Goal: Task Accomplishment & Management: Manage account settings

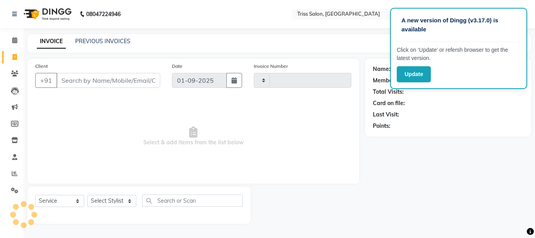
select select "service"
type input "1577"
select select "4304"
click at [82, 78] on input "Client" at bounding box center [108, 80] width 104 height 15
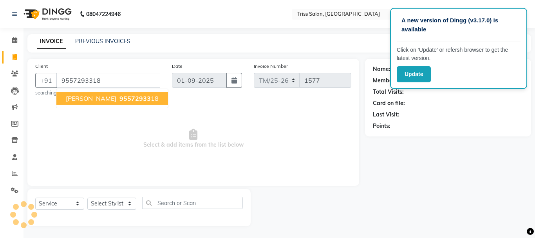
type input "9557293318"
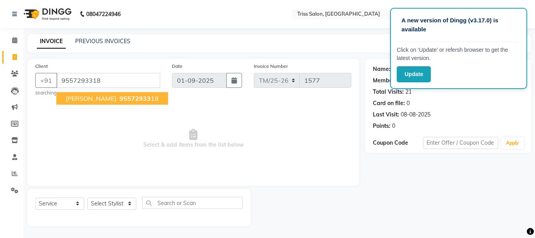
click at [128, 95] on span "95572933" at bounding box center [134, 98] width 31 height 8
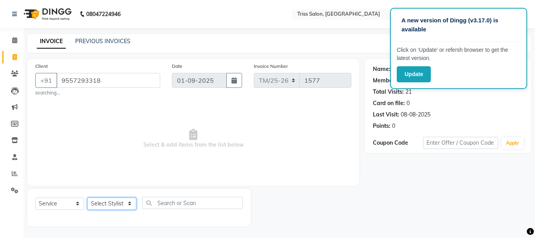
click at [127, 204] on select "Select Stylist Bhim Ram [PERSON_NAME] [PERSON_NAME] (Pooja) [PERSON_NAME] [PERS…" at bounding box center [111, 203] width 49 height 12
select select "44064"
click at [87, 197] on select "Select Stylist Bhim Ram [PERSON_NAME] [PERSON_NAME] (Pooja) [PERSON_NAME] [PERS…" at bounding box center [111, 203] width 49 height 12
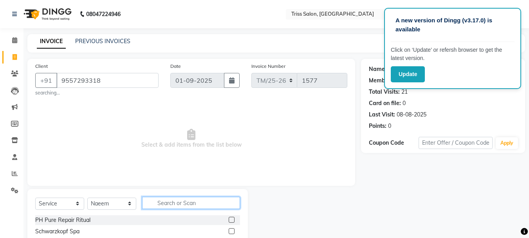
click at [182, 202] on input "text" at bounding box center [191, 203] width 98 height 12
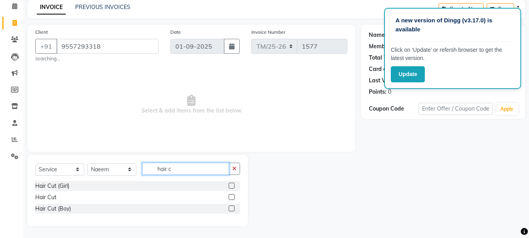
scroll to position [34, 0]
type input "hair cut"
click at [234, 208] on label at bounding box center [232, 208] width 6 height 6
click at [234, 208] on input "checkbox" at bounding box center [231, 208] width 5 height 5
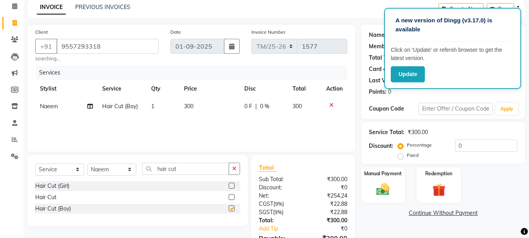
checkbox input "false"
click at [197, 170] on input "hair cut" at bounding box center [185, 168] width 87 height 12
type input "h"
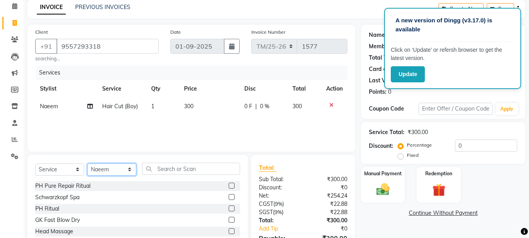
click at [123, 175] on select "Select Stylist Bhim Ram [PERSON_NAME] [PERSON_NAME] (Pooja) [PERSON_NAME] [PERS…" at bounding box center [111, 169] width 49 height 12
select select "40814"
click at [87, 163] on select "Select Stylist Bhim Ram [PERSON_NAME] [PERSON_NAME] (Pooja) [PERSON_NAME] [PERS…" at bounding box center [111, 169] width 49 height 12
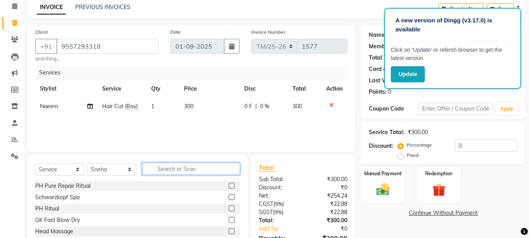
click at [170, 168] on input "text" at bounding box center [191, 168] width 98 height 12
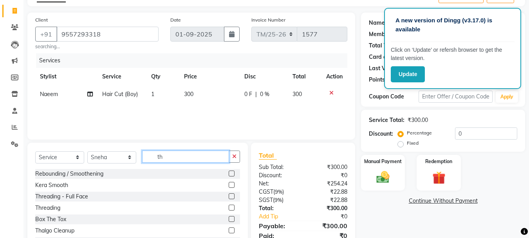
scroll to position [78, 0]
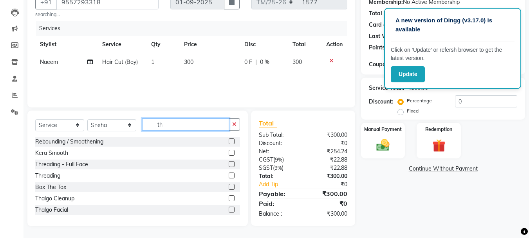
type input "th"
click at [229, 176] on label at bounding box center [232, 175] width 6 height 6
click at [229, 176] on input "checkbox" at bounding box center [231, 175] width 5 height 5
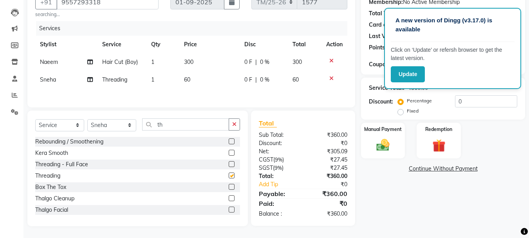
checkbox input "false"
click at [191, 124] on input "th" at bounding box center [185, 124] width 87 height 12
type input "t"
click at [157, 77] on td "1" at bounding box center [162, 80] width 32 height 18
select select "40814"
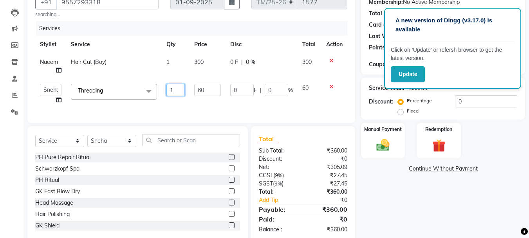
click at [177, 90] on input "1" at bounding box center [175, 90] width 18 height 12
type input "4"
click at [418, 205] on div "Name: [PERSON_NAME] Membership: No Active Membership Total Visits: 21 Card on f…" at bounding box center [446, 110] width 170 height 261
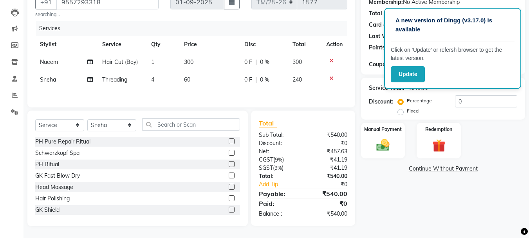
scroll to position [79, 0]
click at [184, 125] on input "text" at bounding box center [191, 124] width 98 height 12
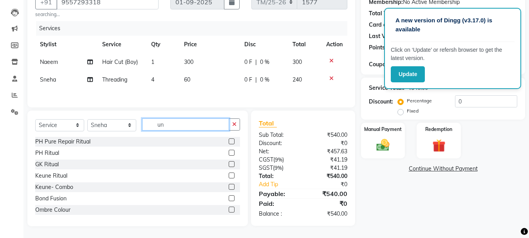
scroll to position [79, 0]
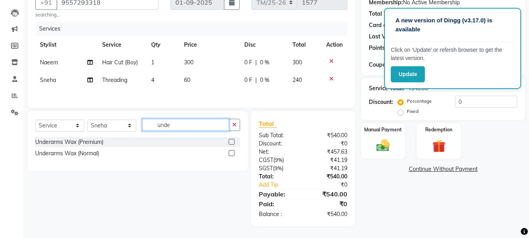
type input "unde"
click at [232, 142] on label at bounding box center [232, 142] width 6 height 6
click at [232, 142] on input "checkbox" at bounding box center [231, 141] width 5 height 5
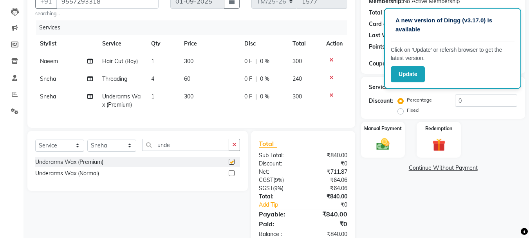
checkbox input "false"
click at [200, 147] on input "unde" at bounding box center [185, 145] width 87 height 12
type input "u"
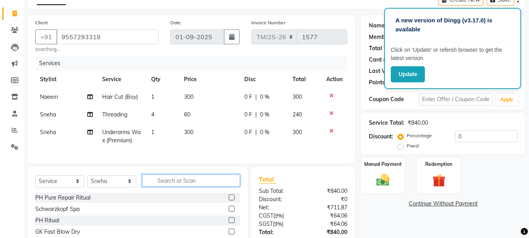
scroll to position [105, 0]
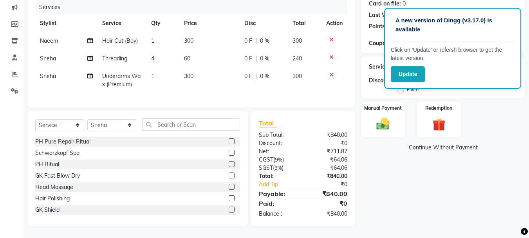
click at [486, 201] on div "Name: [PERSON_NAME] Membership: No Active Membership Total Visits: 21 Card on f…" at bounding box center [446, 92] width 170 height 267
click at [457, 200] on div "Name: [PERSON_NAME] Membership: No Active Membership Total Visits: 21 Card on f…" at bounding box center [446, 92] width 170 height 267
click at [460, 196] on div "Name: [PERSON_NAME] Membership: No Active Membership Total Visits: 21 Card on f…" at bounding box center [446, 92] width 170 height 267
click at [472, 196] on div "Name: [PERSON_NAME] Membership: No Active Membership Total Visits: 21 Card on f…" at bounding box center [446, 92] width 170 height 267
click at [471, 196] on div "Name: [PERSON_NAME] Membership: No Active Membership Total Visits: 21 Card on f…" at bounding box center [446, 92] width 170 height 267
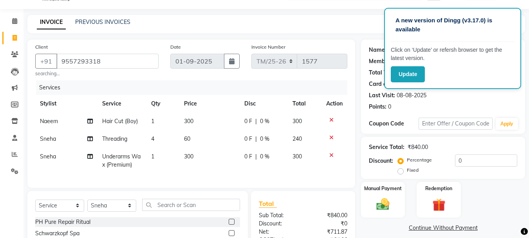
scroll to position [20, 0]
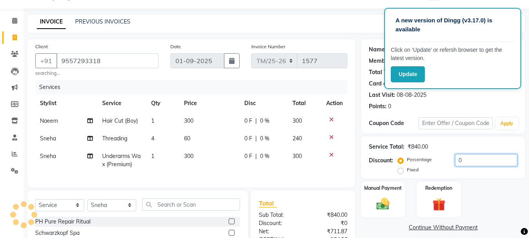
click at [475, 162] on input "0" at bounding box center [486, 160] width 62 height 12
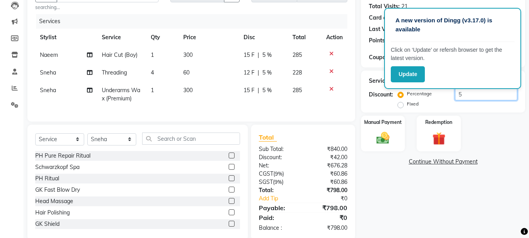
scroll to position [105, 0]
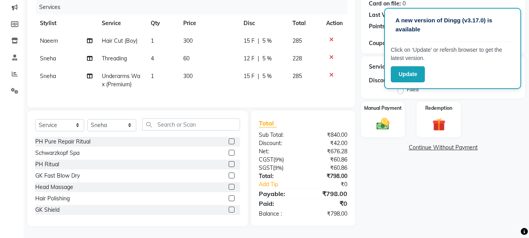
type input "5"
click at [486, 193] on div "Name: [PERSON_NAME] Membership: No Active Membership Total Visits: 21 Card on f…" at bounding box center [446, 92] width 170 height 267
click at [388, 116] on img at bounding box center [383, 124] width 22 height 16
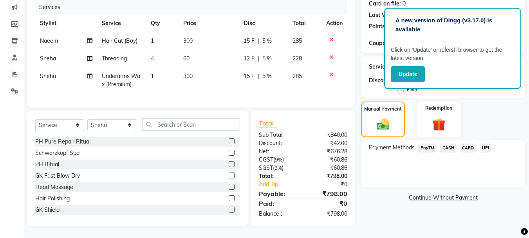
click at [428, 143] on span "PayTM" at bounding box center [427, 147] width 19 height 9
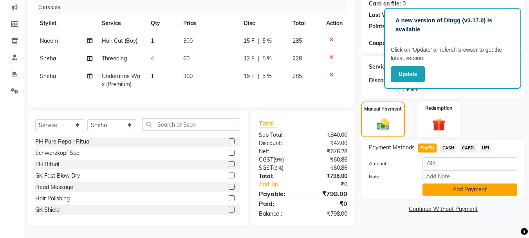
click at [496, 184] on button "Add Payment" at bounding box center [469, 189] width 95 height 12
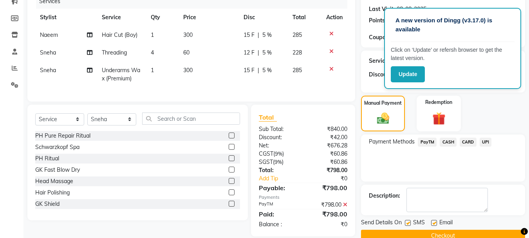
scroll to position [121, 0]
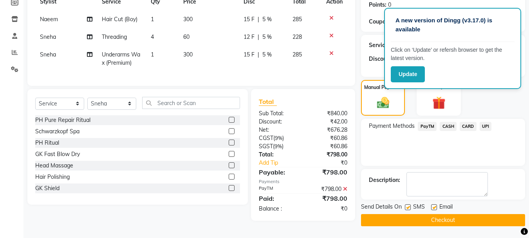
click at [477, 214] on button "Checkout" at bounding box center [443, 220] width 164 height 12
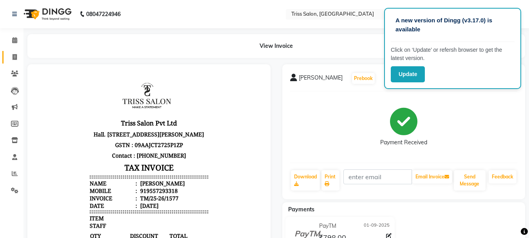
click at [11, 57] on span at bounding box center [15, 57] width 14 height 9
select select "service"
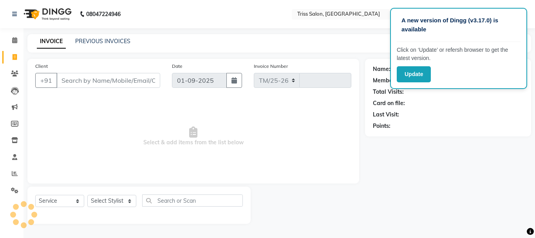
select select "4304"
type input "1578"
click at [14, 38] on icon at bounding box center [14, 40] width 5 height 6
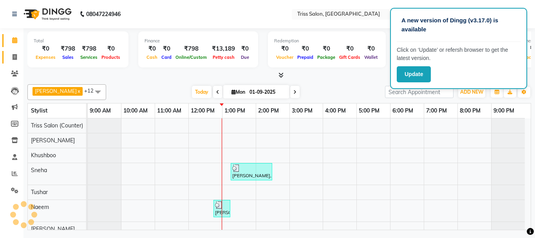
click at [13, 58] on icon at bounding box center [15, 57] width 4 height 6
select select "service"
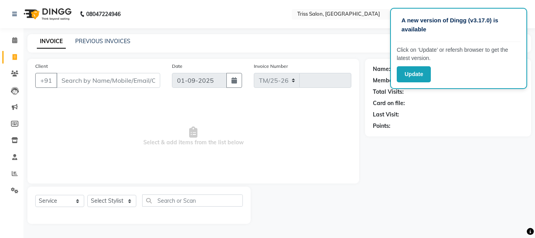
select select "4304"
type input "1578"
click at [108, 41] on link "PREVIOUS INVOICES" at bounding box center [102, 41] width 55 height 7
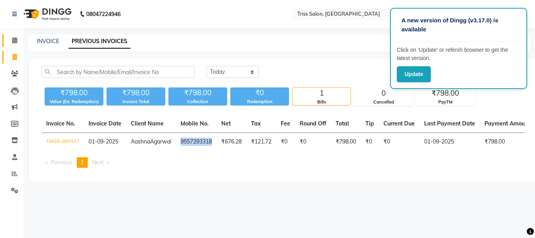
click at [12, 43] on icon at bounding box center [14, 40] width 5 height 6
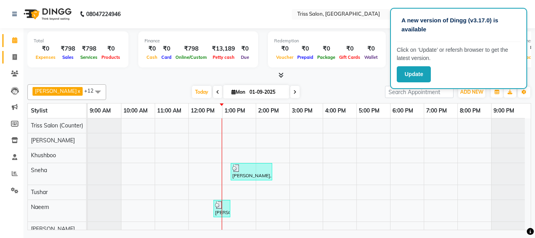
click at [15, 55] on icon at bounding box center [15, 57] width 4 height 6
select select "service"
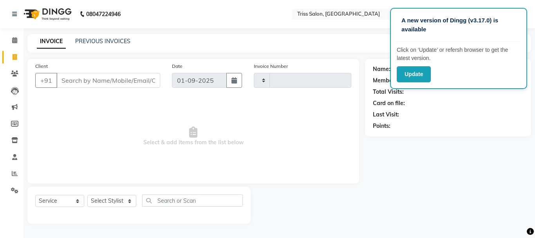
type input "1578"
select select "4304"
type input "9557293318"
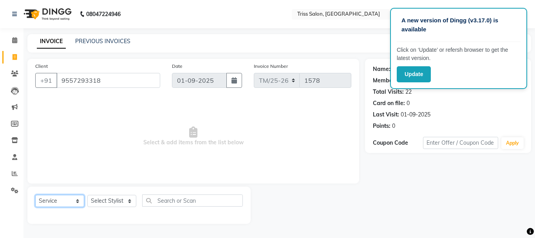
click at [74, 196] on select "Select Service Product Membership Package Voucher Prepaid Gift Card" at bounding box center [59, 201] width 49 height 12
select select "product"
click at [35, 195] on select "Select Service Product Membership Package Voucher Prepaid Gift Card" at bounding box center [59, 201] width 49 height 12
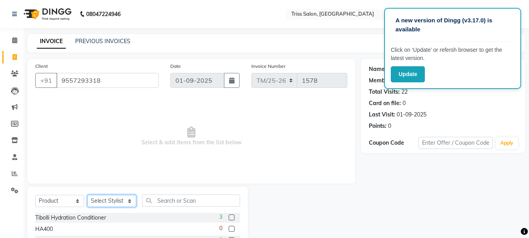
click at [123, 197] on select "Select Stylist Bhim Ram [PERSON_NAME] [PERSON_NAME] (Pooja) [PERSON_NAME] [PERS…" at bounding box center [111, 201] width 49 height 12
select select "88367"
click at [87, 195] on select "Select Stylist Bhim Ram [PERSON_NAME] [PERSON_NAME] (Pooja) [PERSON_NAME] [PERS…" at bounding box center [111, 201] width 49 height 12
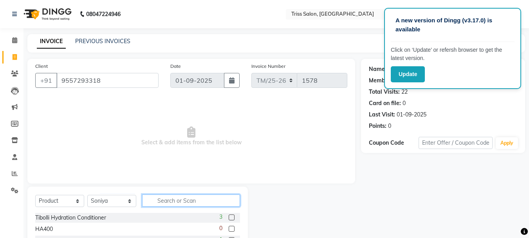
click at [177, 199] on input "text" at bounding box center [191, 200] width 98 height 12
type input "n"
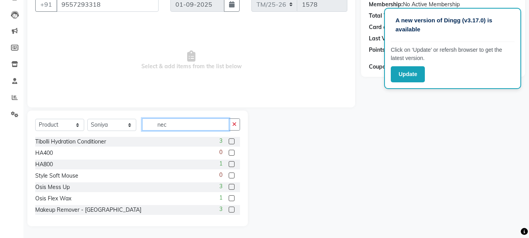
scroll to position [9, 0]
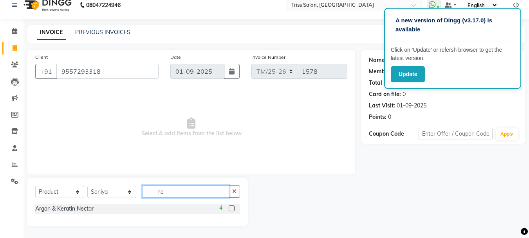
type input "n"
type input "N"
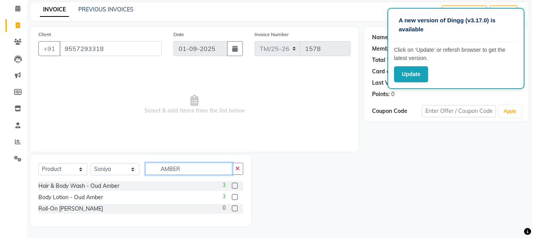
scroll to position [0, 0]
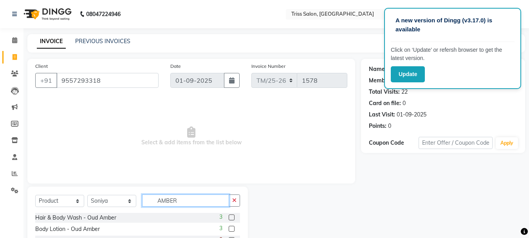
type input "AMBER"
click at [369, 197] on div "Name: [PERSON_NAME] Membership: No Active Membership Total Visits: 22 Card on f…" at bounding box center [446, 158] width 170 height 199
click at [13, 42] on icon at bounding box center [14, 40] width 5 height 6
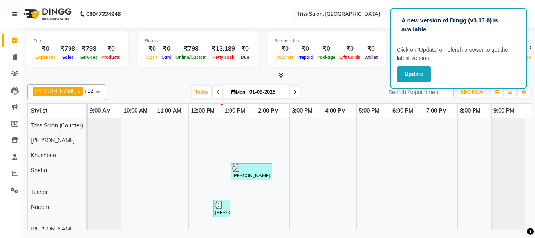
click at [123, 80] on div "Total ₹0 Expenses ₹798 Sales ₹798 Services ₹0 Products Finance ₹0 Cash ₹0 Card …" at bounding box center [278, 130] width 511 height 204
click at [14, 59] on icon at bounding box center [15, 57] width 4 height 6
select select "service"
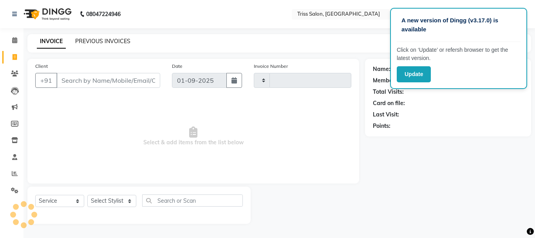
click at [114, 43] on link "PREVIOUS INVOICES" at bounding box center [102, 41] width 55 height 7
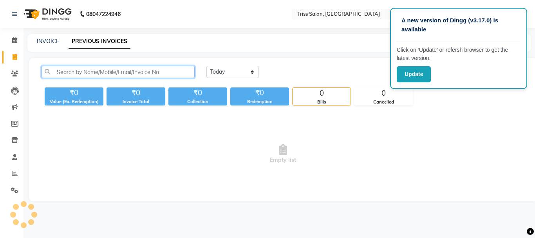
click at [87, 71] on input "text" at bounding box center [118, 72] width 153 height 12
type input "A"
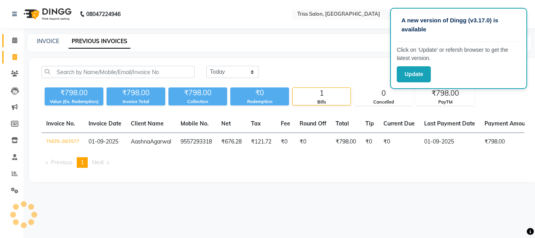
click at [14, 40] on icon at bounding box center [14, 40] width 5 height 6
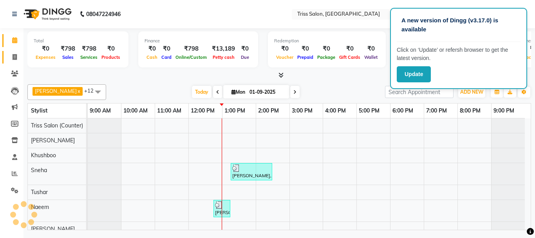
click at [16, 59] on icon at bounding box center [15, 57] width 4 height 6
select select "service"
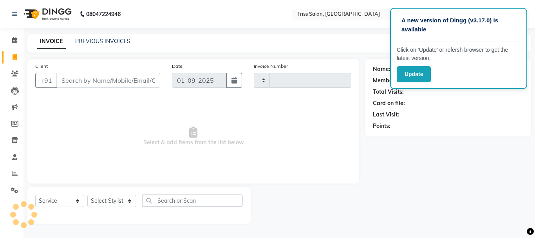
type input "1578"
select select "4304"
click at [133, 82] on input "Client" at bounding box center [108, 80] width 104 height 15
type input "AS"
click at [15, 36] on span at bounding box center [15, 40] width 14 height 9
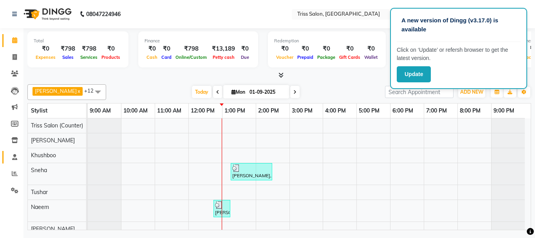
click at [13, 155] on icon at bounding box center [14, 157] width 5 height 6
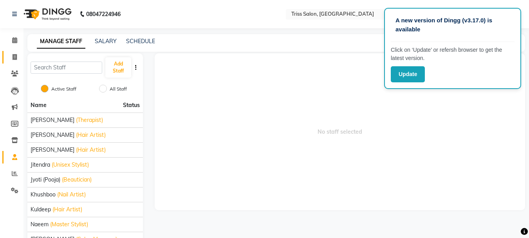
click at [13, 53] on span at bounding box center [15, 57] width 14 height 9
select select "service"
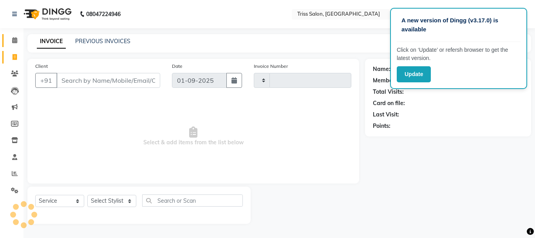
click at [12, 36] on span at bounding box center [15, 40] width 14 height 9
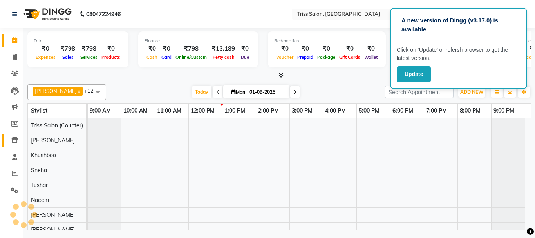
click at [13, 135] on link "Inventory" at bounding box center [11, 140] width 19 height 13
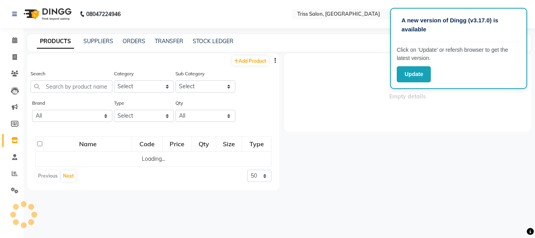
select select
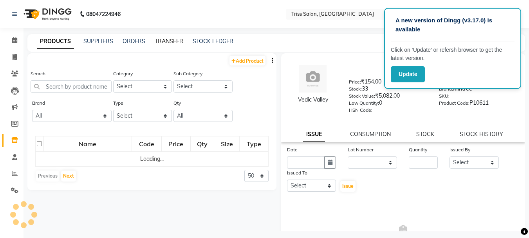
click at [166, 38] on link "TRANSFER" at bounding box center [169, 41] width 29 height 7
select select "sender"
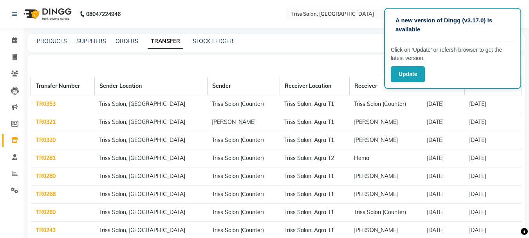
click at [281, 99] on td "Triss Salon, Agra T1" at bounding box center [315, 104] width 70 height 18
click at [284, 98] on td "Triss Salon, Agra T1" at bounding box center [315, 104] width 70 height 18
click at [46, 101] on link "TR0353" at bounding box center [46, 103] width 20 height 7
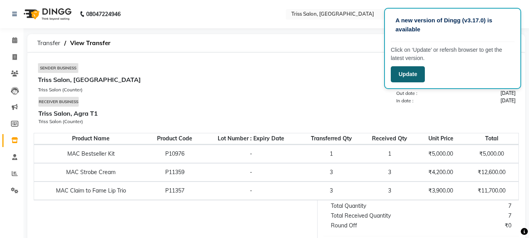
click at [403, 73] on button "Update" at bounding box center [408, 74] width 34 height 16
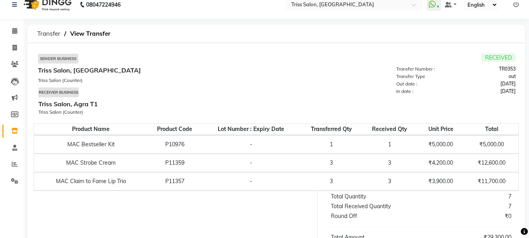
scroll to position [9, 0]
click at [503, 59] on span "RECEIVED" at bounding box center [498, 58] width 34 height 9
click at [449, 192] on div "Total Quantity 7 Total Received Quantity 7 Round Off ₹0 Total Amount ₹29,300.00" at bounding box center [421, 219] width 207 height 57
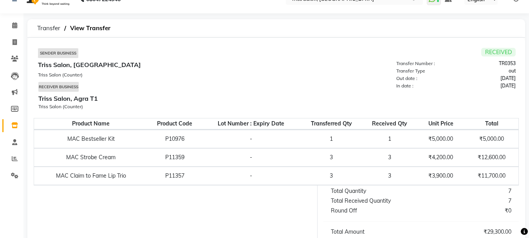
scroll to position [0, 0]
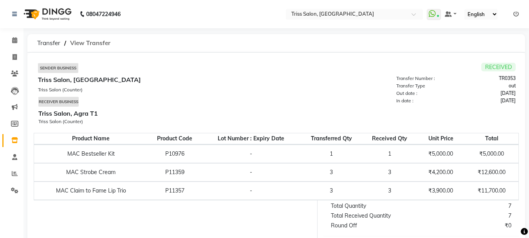
click at [102, 41] on span "View Transfer" at bounding box center [90, 43] width 48 height 14
click at [48, 43] on span "Transfer" at bounding box center [48, 43] width 31 height 14
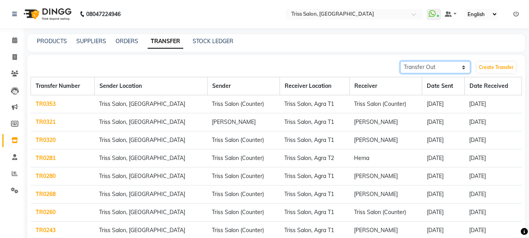
click at [458, 65] on select "Transfer In Transfer Out" at bounding box center [435, 67] width 70 height 12
select select "receiving"
click at [400, 61] on select "Transfer In Transfer Out" at bounding box center [435, 67] width 70 height 12
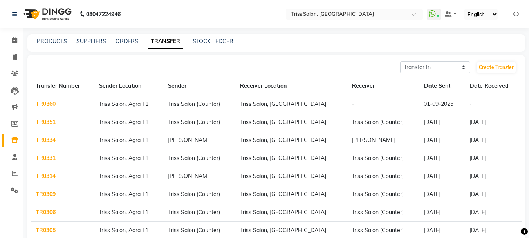
click at [430, 102] on td "01-09-2025" at bounding box center [442, 104] width 46 height 18
click at [47, 103] on link "TR0360" at bounding box center [46, 103] width 20 height 7
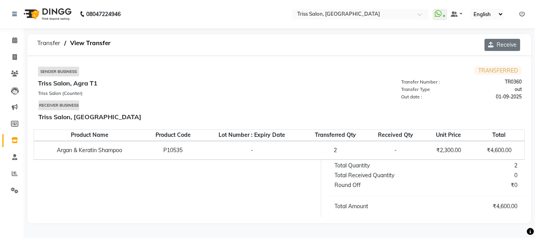
click at [503, 46] on button "Receive" at bounding box center [502, 45] width 36 height 12
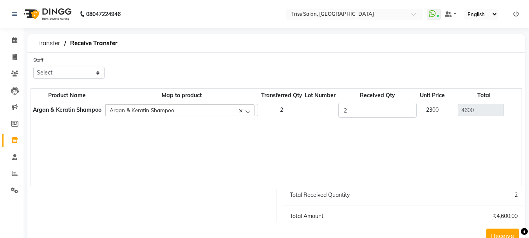
scroll to position [24, 0]
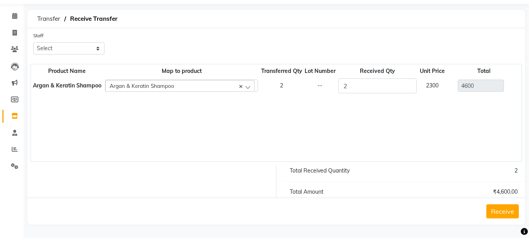
click at [505, 211] on button "Receive" at bounding box center [502, 211] width 32 height 14
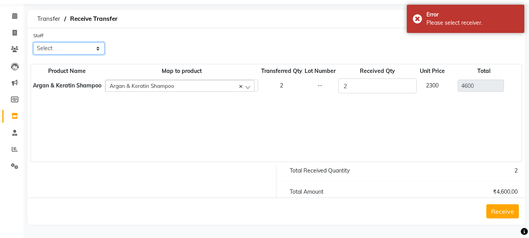
click at [86, 44] on select "Select Bhim Ram Brajesh Jeetu Shah Jitendra Jyoti (Pooja) Khushboo Kuldeep Naee…" at bounding box center [68, 48] width 71 height 12
select select "52346"
click at [33, 42] on select "Select Bhim Ram Brajesh Jeetu Shah Jitendra Jyoti (Pooja) Khushboo Kuldeep Naee…" at bounding box center [68, 48] width 71 height 12
click at [504, 209] on button "Receive" at bounding box center [502, 211] width 32 height 14
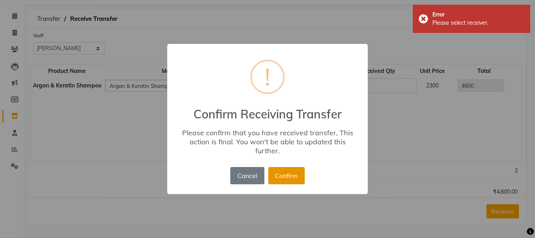
click at [294, 180] on button "Confirm" at bounding box center [286, 175] width 36 height 17
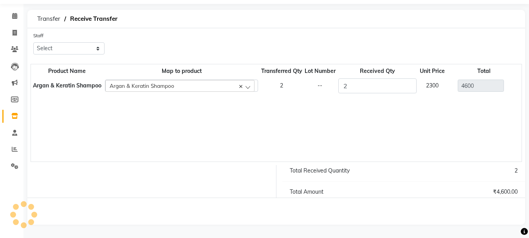
scroll to position [0, 0]
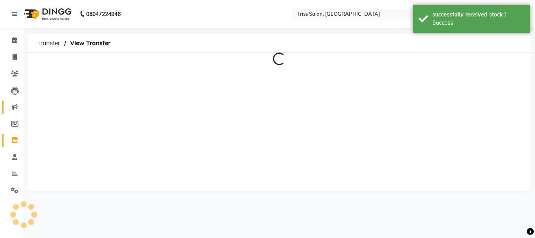
click at [15, 112] on link "Marketing" at bounding box center [11, 107] width 19 height 13
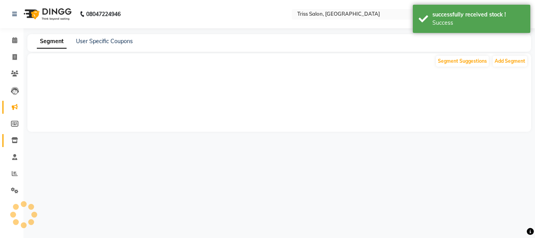
click at [15, 136] on span at bounding box center [15, 140] width 14 height 9
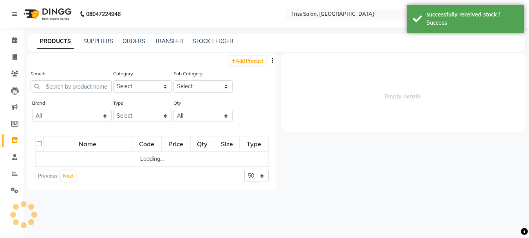
select select
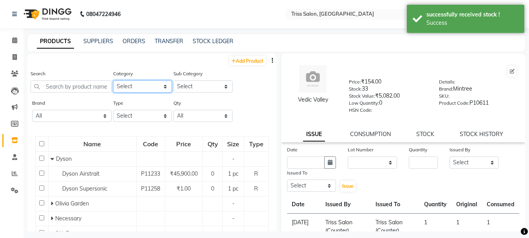
click at [137, 86] on select "Select PH Keune GK Moroccan Oil 3TenX K18 Schwarzkopf Mintree Kanpeki Thalgo Ot…" at bounding box center [142, 86] width 59 height 12
select select "367302350"
click at [113, 80] on select "Select PH Keune GK Moroccan Oil 3TenX K18 Schwarzkopf Mintree Kanpeki Thalgo Ot…" at bounding box center [142, 86] width 59 height 12
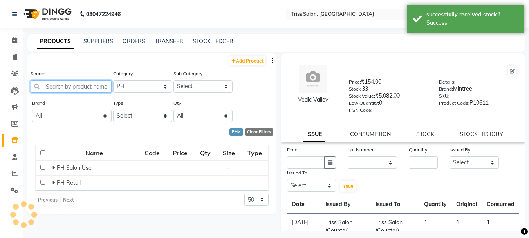
click at [79, 85] on input "text" at bounding box center [71, 86] width 81 height 12
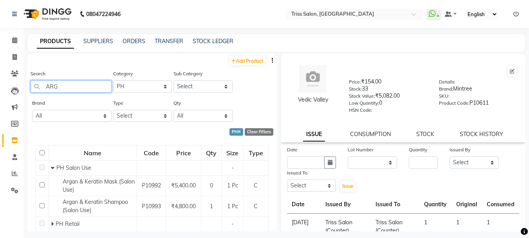
scroll to position [24, 0]
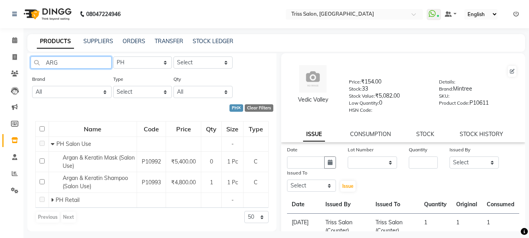
type input "ARG"
click at [199, 61] on select "Select PH Salon Use PH Retail" at bounding box center [202, 62] width 59 height 12
select select "3673023502"
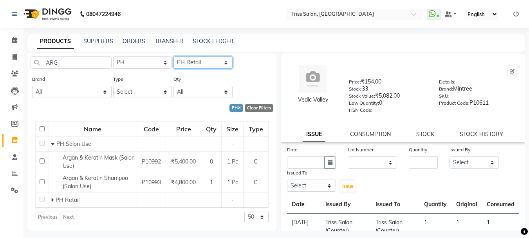
click at [173, 56] on select "Select PH Salon Use PH Retail" at bounding box center [202, 62] width 59 height 12
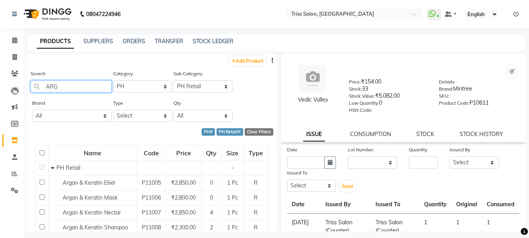
click at [65, 88] on input "ARG" at bounding box center [71, 86] width 81 height 12
type input "ARGAN"
click at [16, 42] on icon at bounding box center [14, 40] width 5 height 6
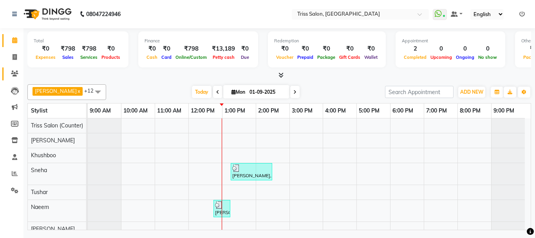
click at [9, 70] on span at bounding box center [15, 73] width 14 height 9
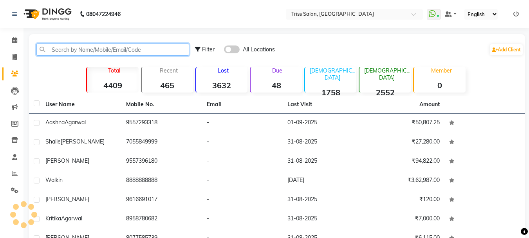
click at [99, 52] on input "text" at bounding box center [112, 49] width 153 height 12
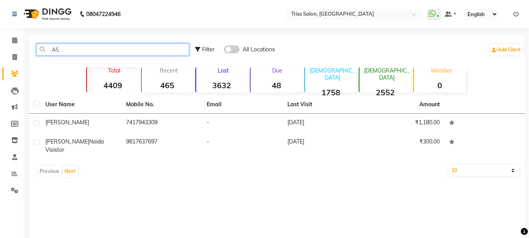
type input "A"
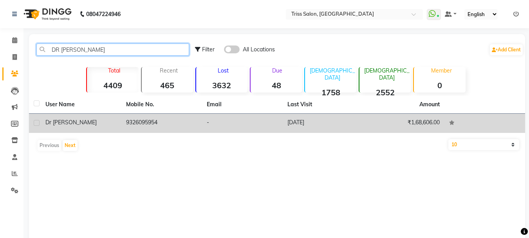
type input "DR ASHW"
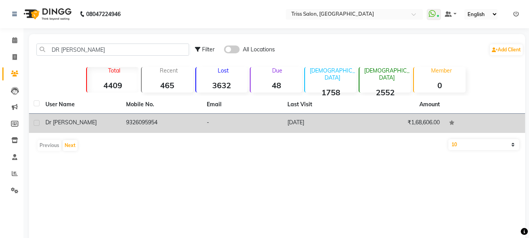
click at [143, 122] on td "9326095954" at bounding box center [161, 123] width 81 height 19
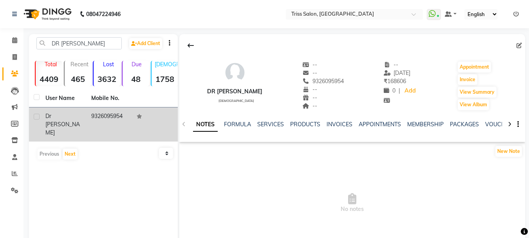
click at [108, 111] on td "9326095954" at bounding box center [110, 124] width 46 height 34
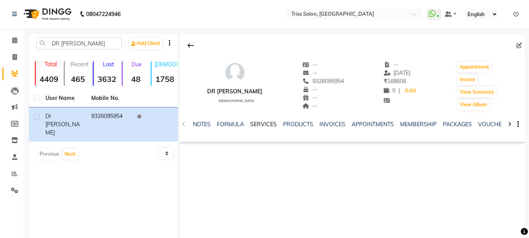
click at [262, 121] on link "SERVICES" at bounding box center [263, 124] width 27 height 7
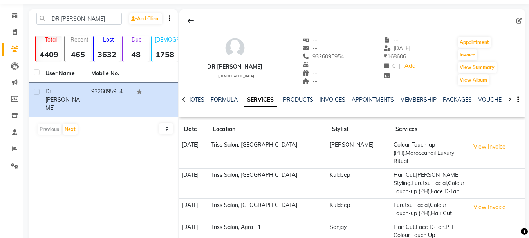
scroll to position [21, 0]
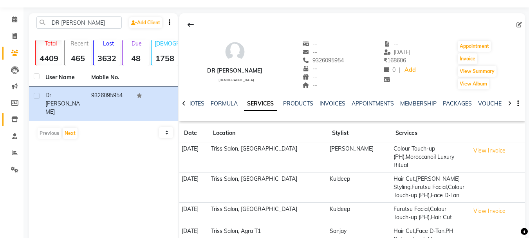
click at [14, 125] on link "Inventory" at bounding box center [11, 119] width 19 height 13
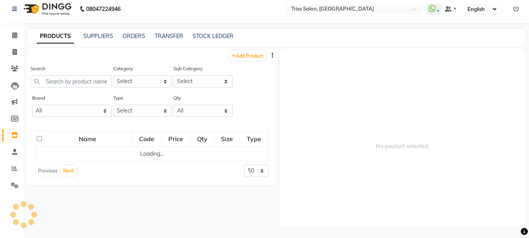
scroll to position [5, 0]
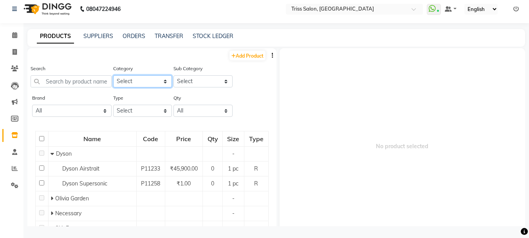
click at [124, 81] on select "Select PH Keune GK Moroccan Oil 3TenX K18 Schwarzkopf Mintree Kanpeki Thalgo Ot…" at bounding box center [142, 81] width 59 height 12
select select "367301000"
click at [113, 75] on select "Select PH Keune GK Moroccan Oil 3TenX K18 Schwarzkopf Mintree Kanpeki Thalgo Ot…" at bounding box center [142, 81] width 59 height 12
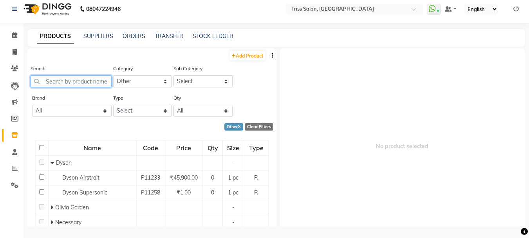
click at [65, 80] on input "text" at bounding box center [71, 81] width 81 height 12
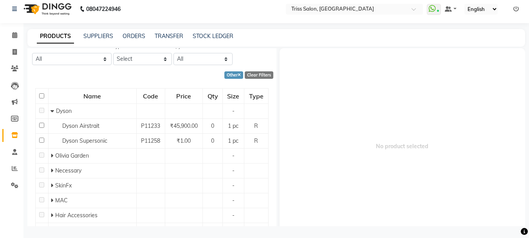
scroll to position [53, 0]
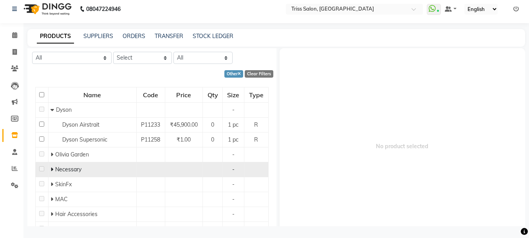
click at [63, 168] on span "Necessary" at bounding box center [68, 169] width 26 height 7
click at [46, 168] on td at bounding box center [42, 169] width 13 height 15
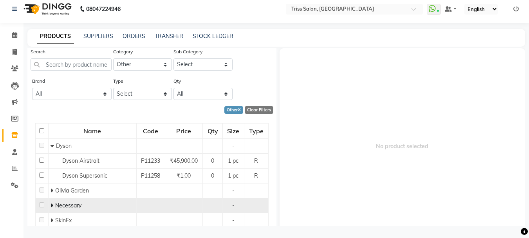
scroll to position [11, 0]
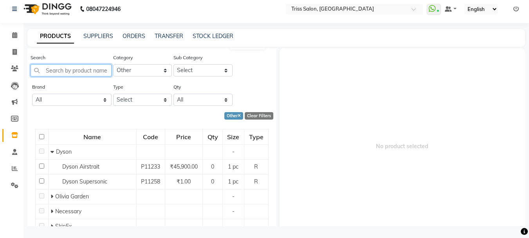
click at [55, 72] on input "text" at bounding box center [71, 70] width 81 height 12
type input "ROLL"
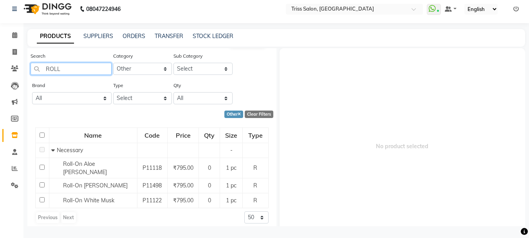
scroll to position [0, 0]
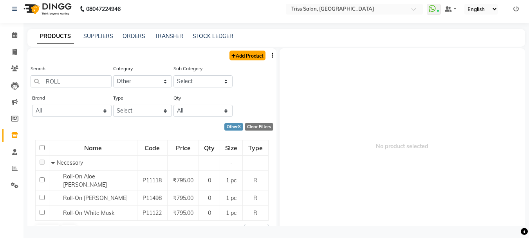
click at [244, 54] on link "Add Product" at bounding box center [247, 56] width 36 height 10
select select "true"
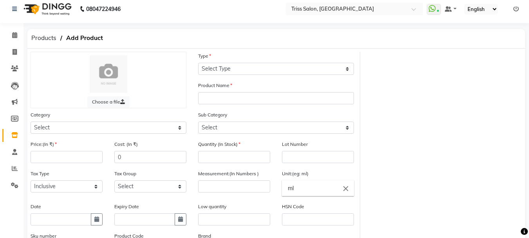
click at [13, 132] on icon at bounding box center [14, 135] width 7 height 6
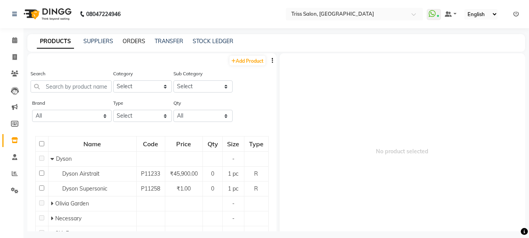
click at [128, 38] on link "ORDERS" at bounding box center [134, 41] width 23 height 7
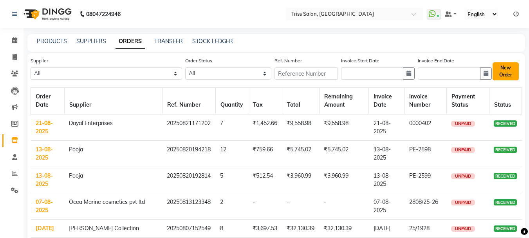
click at [506, 69] on button "New Order" at bounding box center [506, 71] width 26 height 18
select select "true"
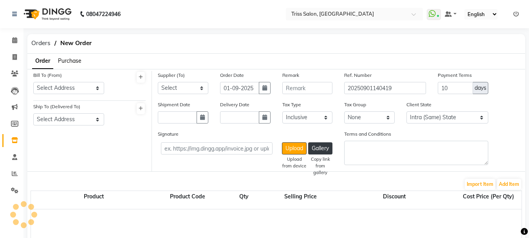
select select "1366"
click at [66, 62] on span "Purchase" at bounding box center [69, 60] width 23 height 7
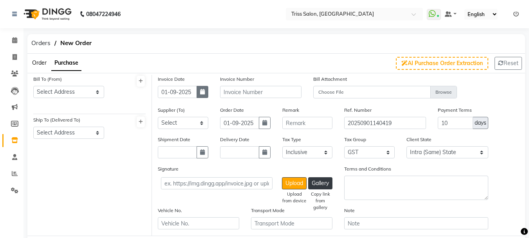
click at [204, 93] on icon "button" at bounding box center [202, 91] width 5 height 5
select select "9"
select select "2025"
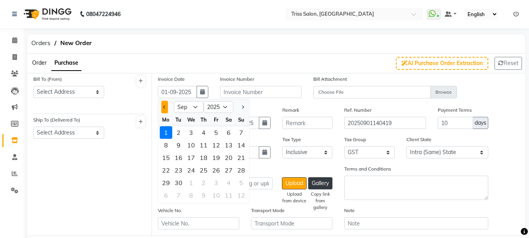
click at [165, 107] on span "Previous month" at bounding box center [164, 106] width 3 height 3
select select "8"
click at [206, 182] on div "28" at bounding box center [203, 182] width 13 height 13
type input "28-08-2025"
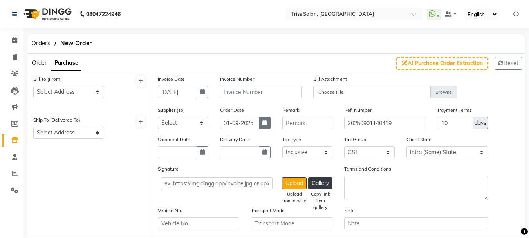
click at [267, 119] on button "button" at bounding box center [265, 123] width 12 height 12
select select "9"
select select "2025"
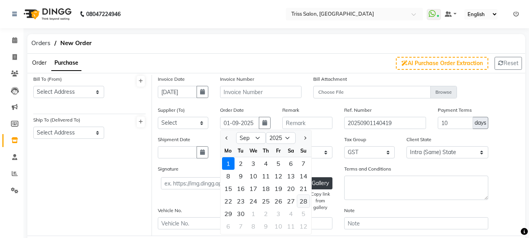
click at [303, 200] on div "28" at bounding box center [303, 201] width 13 height 13
type input "28-09-2025"
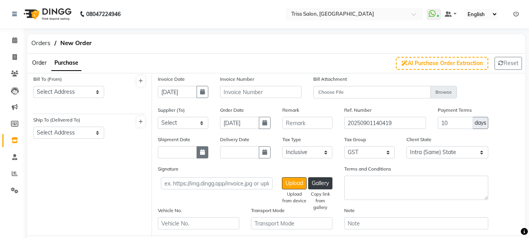
click at [203, 148] on button "button" at bounding box center [203, 152] width 12 height 12
select select "9"
select select "2025"
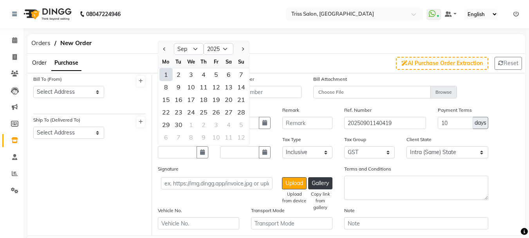
click at [166, 73] on div "1" at bounding box center [166, 74] width 13 height 13
type input "01-09-2025"
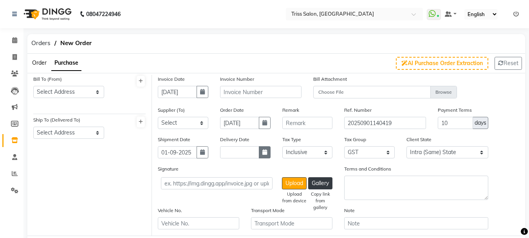
click at [269, 152] on button "button" at bounding box center [265, 152] width 12 height 12
select select "9"
select select "2025"
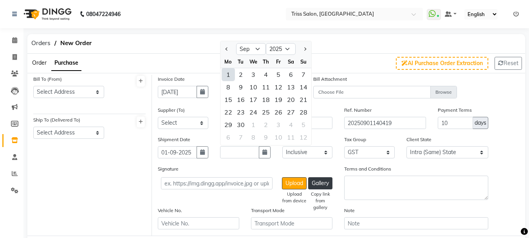
click at [226, 72] on div "1" at bounding box center [228, 74] width 13 height 13
type input "01-09-2025"
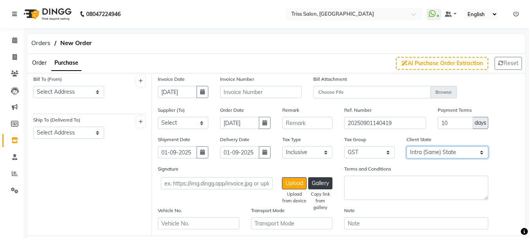
click at [472, 149] on select "Intra (Same) State Inter (Other) State" at bounding box center [446, 152] width 81 height 12
select select "false"
click at [406, 146] on select "Intra (Same) State Inter (Other) State" at bounding box center [446, 152] width 81 height 12
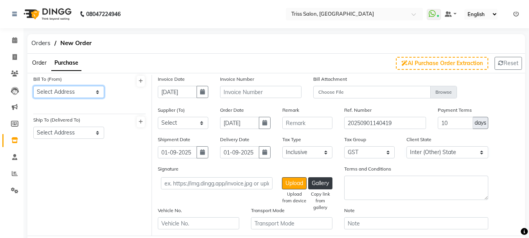
click at [94, 90] on select "Select Address Triss HO Triss Mathura" at bounding box center [68, 92] width 71 height 12
select select "475"
click at [33, 86] on select "Select Address Triss HO Triss Mathura" at bounding box center [68, 92] width 71 height 12
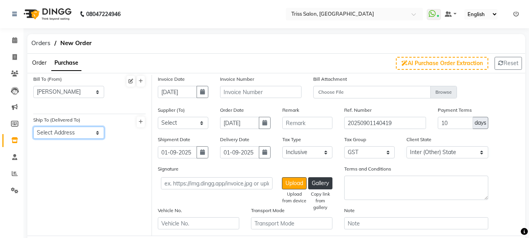
click at [96, 131] on select "Select Address Triss Mathura mathura" at bounding box center [68, 132] width 71 height 12
select select "115"
click at [33, 126] on select "Select Address Triss Mathura mathura" at bounding box center [68, 132] width 71 height 12
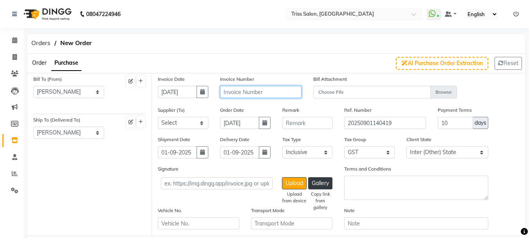
click at [264, 91] on input "text" at bounding box center [260, 92] width 81 height 12
type input "A/003"
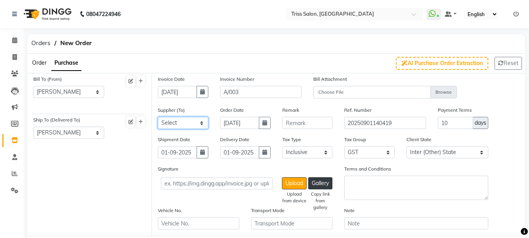
click at [206, 118] on select "Select Auraine Botanicals - Auraine Botanicals Dayal Enterprises Head Office Po…" at bounding box center [183, 123] width 51 height 12
select select "1460"
click at [158, 117] on select "Select Auraine Botanicals - Auraine Botanicals Dayal Enterprises Head Office Po…" at bounding box center [183, 123] width 51 height 12
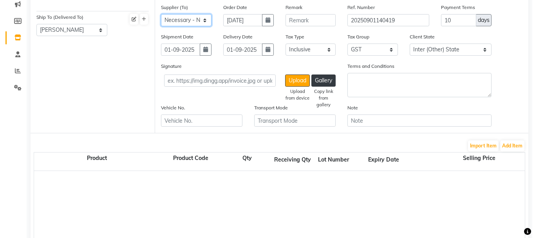
scroll to position [105, 0]
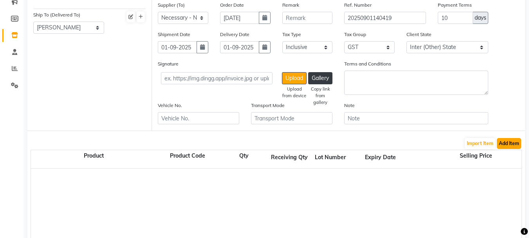
click at [511, 143] on button "Add Item" at bounding box center [509, 143] width 24 height 11
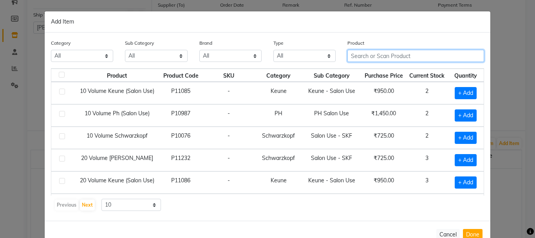
click at [369, 55] on input "text" at bounding box center [415, 56] width 137 height 12
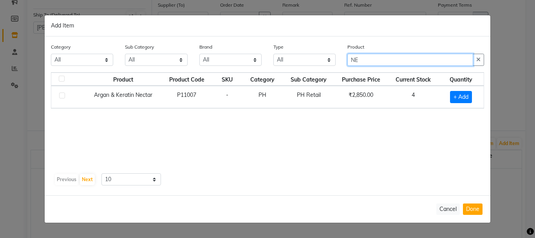
type input "N"
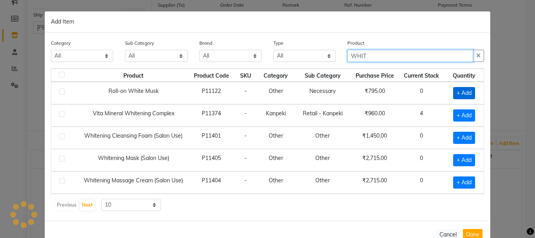
type input "WHIT"
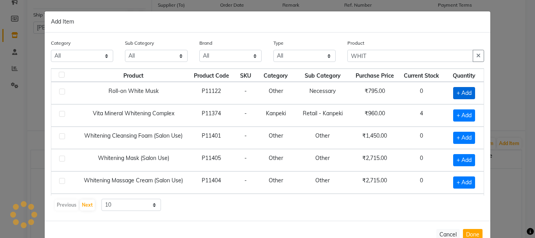
click at [460, 90] on span "+ Add" at bounding box center [464, 93] width 22 height 12
checkbox input "true"
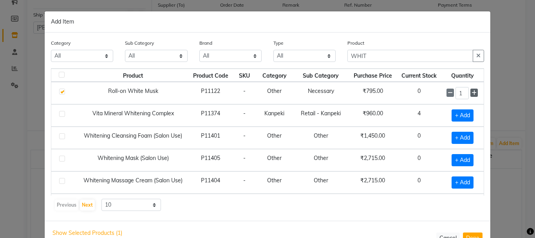
click at [471, 93] on icon at bounding box center [473, 92] width 5 height 5
click at [471, 92] on icon at bounding box center [473, 92] width 5 height 5
click at [471, 93] on icon at bounding box center [473, 92] width 5 height 5
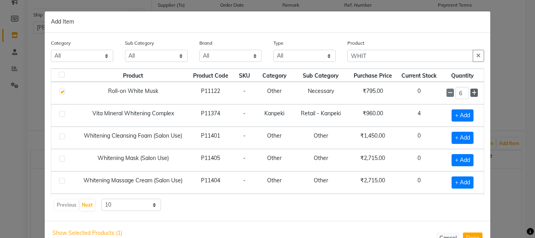
click at [471, 93] on icon at bounding box center [473, 92] width 5 height 5
click at [471, 94] on icon at bounding box center [473, 92] width 5 height 5
click at [471, 93] on icon at bounding box center [473, 92] width 5 height 5
click at [471, 92] on icon at bounding box center [473, 92] width 5 height 5
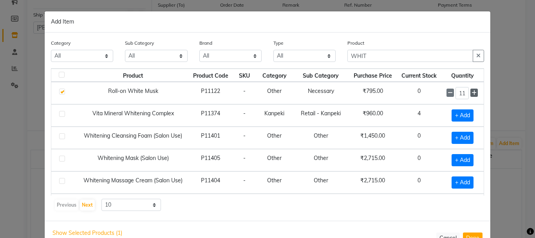
click at [471, 94] on icon at bounding box center [473, 92] width 5 height 5
click at [471, 93] on icon at bounding box center [473, 92] width 5 height 5
click at [471, 94] on icon at bounding box center [473, 92] width 5 height 5
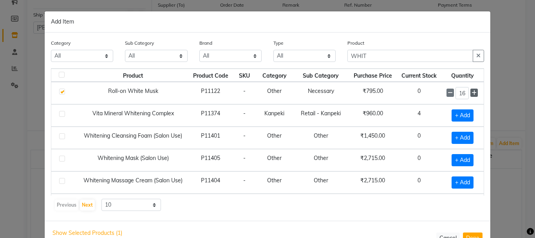
click at [471, 92] on icon at bounding box center [473, 92] width 5 height 5
click at [471, 93] on icon at bounding box center [473, 92] width 5 height 5
click at [470, 94] on span at bounding box center [473, 92] width 7 height 8
type input "20"
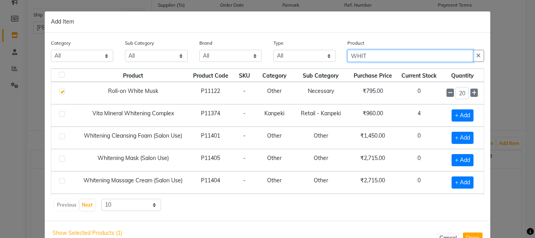
click at [414, 58] on input "WHIT" at bounding box center [410, 56] width 126 height 12
type input "W"
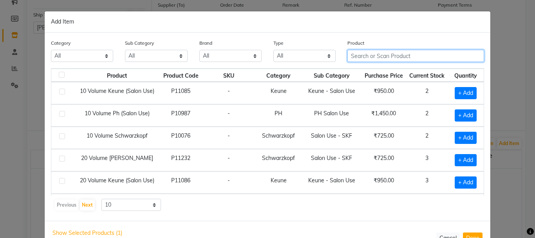
type input "Q"
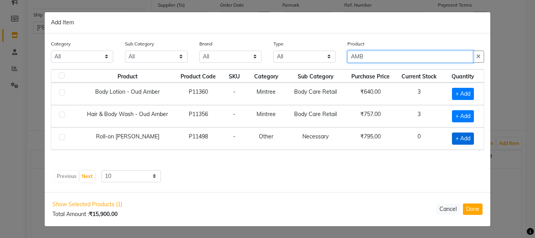
type input "AMB"
click at [466, 139] on span "+ Add" at bounding box center [463, 138] width 22 height 12
checkbox input "true"
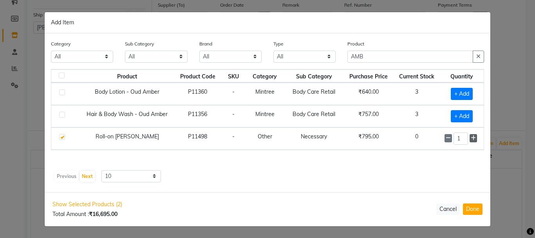
click at [472, 138] on icon at bounding box center [473, 137] width 5 height 5
click at [475, 138] on icon at bounding box center [473, 137] width 5 height 5
click at [474, 139] on icon at bounding box center [473, 137] width 5 height 5
click at [472, 139] on icon at bounding box center [473, 137] width 5 height 5
type input "5"
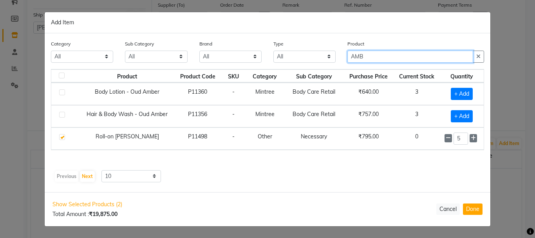
click at [415, 59] on input "AMB" at bounding box center [410, 57] width 126 height 12
type input "A"
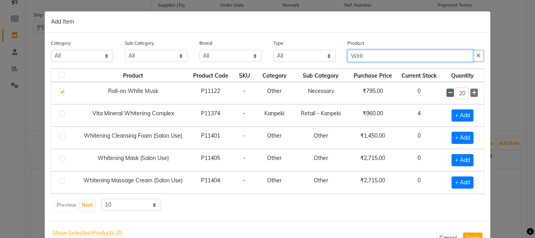
type input "WHI"
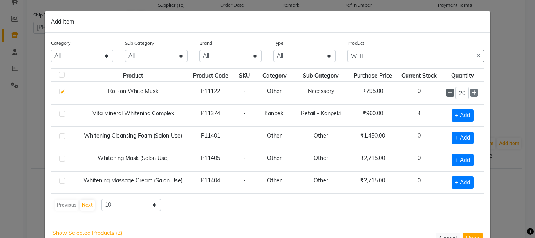
click at [448, 91] on icon at bounding box center [450, 92] width 5 height 5
click at [448, 90] on icon at bounding box center [450, 92] width 5 height 5
click at [448, 94] on icon at bounding box center [450, 92] width 5 height 5
click at [448, 92] on icon at bounding box center [450, 92] width 5 height 5
click at [448, 91] on icon at bounding box center [450, 92] width 5 height 5
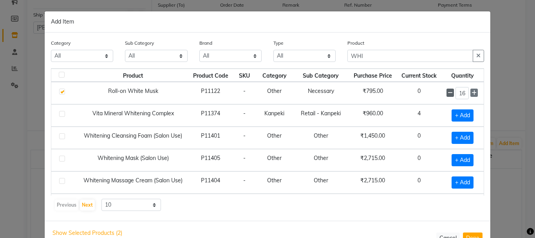
type input "15"
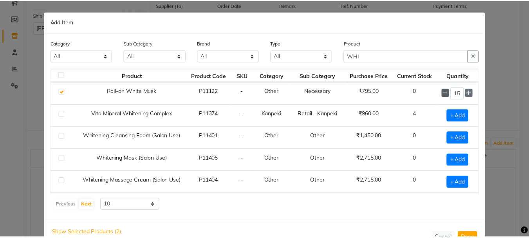
scroll to position [24, 0]
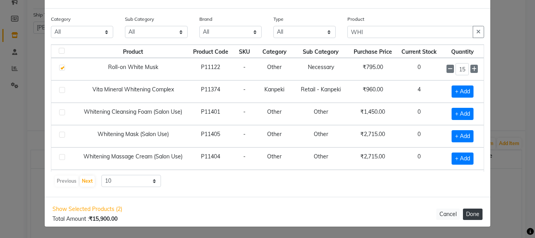
click at [471, 208] on button "Done" at bounding box center [473, 213] width 20 height 11
select select "1366"
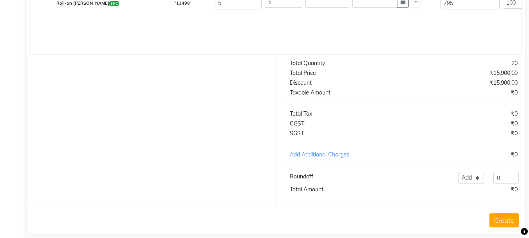
scroll to position [332, 0]
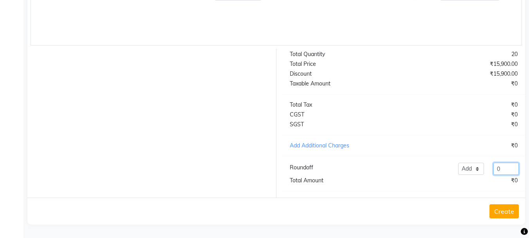
click at [507, 170] on input "0" at bounding box center [505, 168] width 25 height 12
type input "16535"
click at [508, 212] on button "Create" at bounding box center [503, 211] width 29 height 14
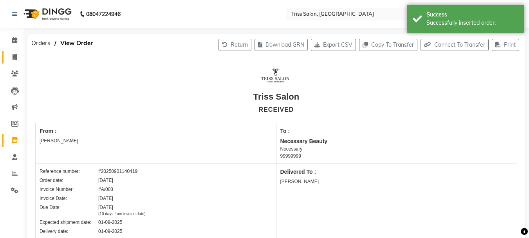
click at [15, 57] on icon at bounding box center [15, 57] width 4 height 6
select select "service"
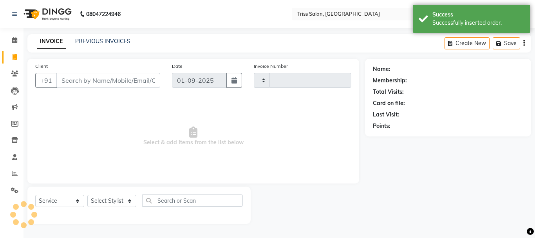
type input "1578"
select select "4304"
click at [99, 198] on select "Select Stylist" at bounding box center [111, 201] width 49 height 12
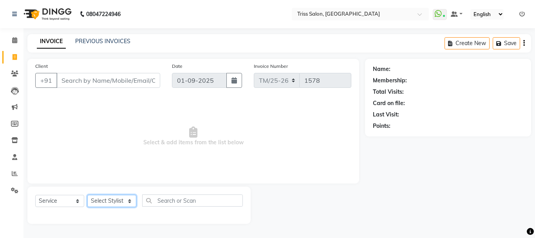
select select "88367"
click at [87, 195] on select "Select Stylist Bhim Ram [PERSON_NAME] [PERSON_NAME] (Pooja) [PERSON_NAME] [PERS…" at bounding box center [111, 201] width 49 height 12
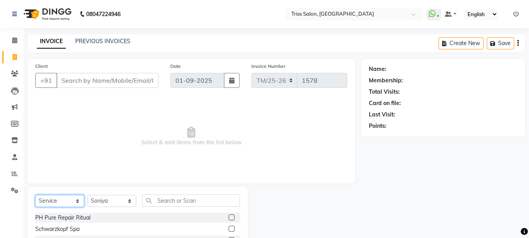
click at [49, 204] on select "Select Service Product Membership Package Voucher Prepaid Gift Card" at bounding box center [59, 201] width 49 height 12
select select "product"
click at [35, 195] on select "Select Service Product Membership Package Voucher Prepaid Gift Card" at bounding box center [59, 201] width 49 height 12
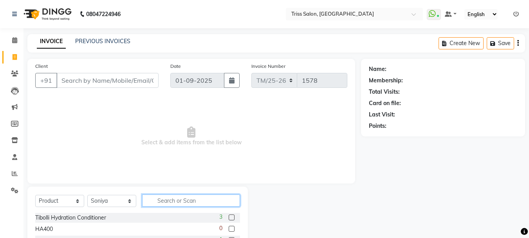
click at [159, 198] on input "text" at bounding box center [191, 200] width 98 height 12
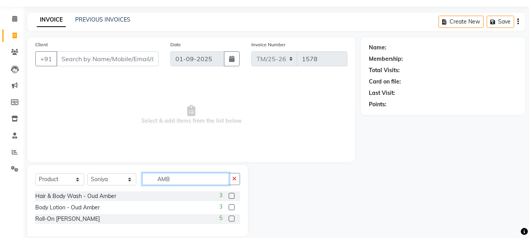
scroll to position [26, 0]
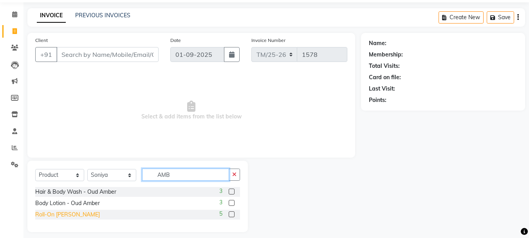
type input "AMB"
click at [45, 211] on div "Roll-On [PERSON_NAME]" at bounding box center [67, 214] width 65 height 8
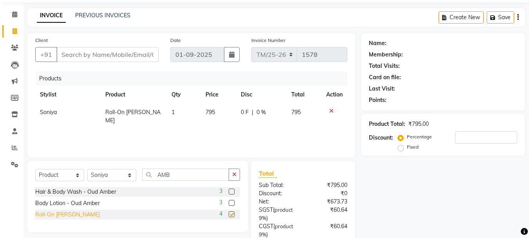
checkbox input "false"
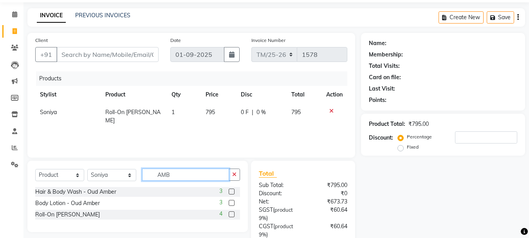
click at [198, 172] on input "AMB" at bounding box center [185, 174] width 87 height 12
type input "A"
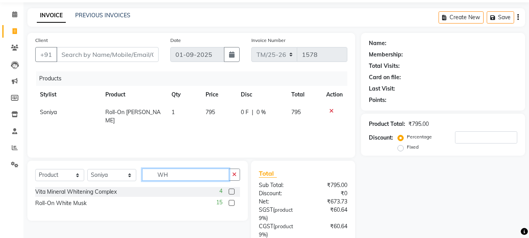
type input "WH"
click at [56, 202] on div "Roll-On White Musk" at bounding box center [60, 203] width 51 height 8
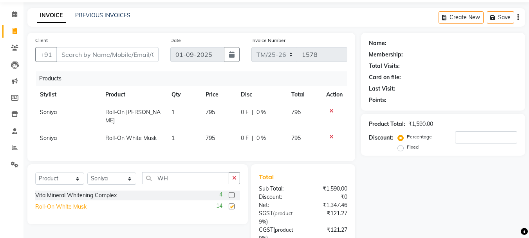
checkbox input "false"
click at [123, 52] on input "Client" at bounding box center [107, 54] width 102 height 15
type input "9"
type input "0"
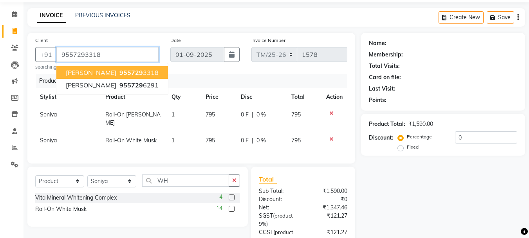
type input "9557293318"
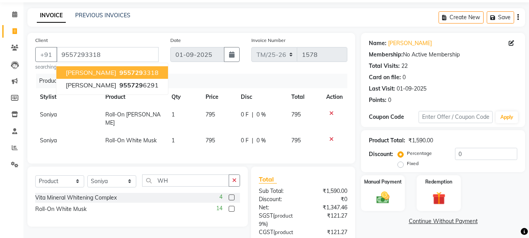
click at [150, 71] on ngb-highlight "955729 3318" at bounding box center [138, 73] width 41 height 8
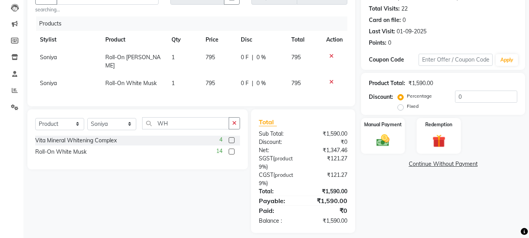
scroll to position [87, 0]
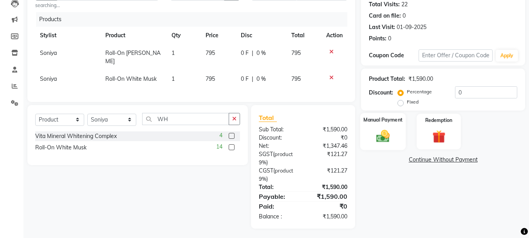
click at [380, 137] on img at bounding box center [383, 136] width 22 height 16
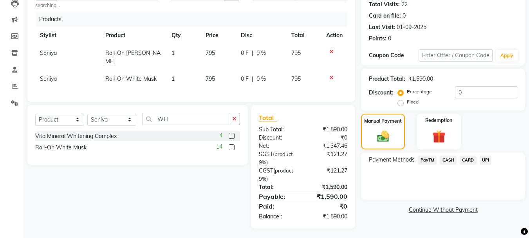
click at [429, 161] on span "PayTM" at bounding box center [427, 159] width 19 height 9
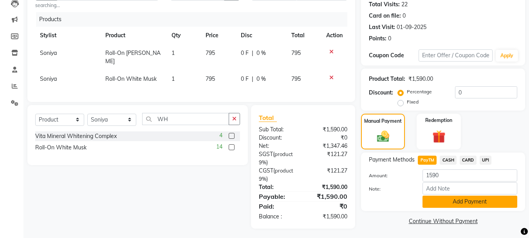
click at [468, 201] on button "Add Payment" at bounding box center [469, 201] width 95 height 12
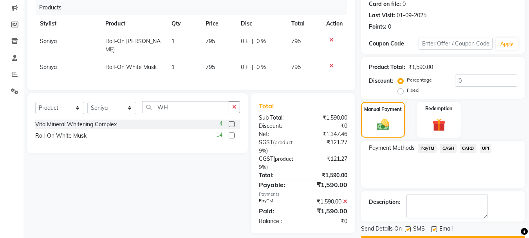
scroll to position [93, 0]
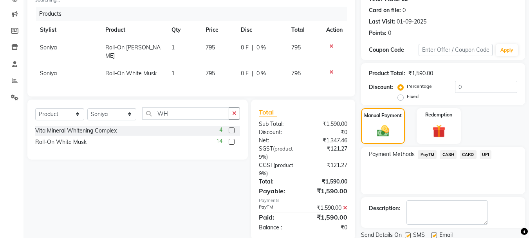
click at [344, 206] on icon at bounding box center [345, 207] width 4 height 5
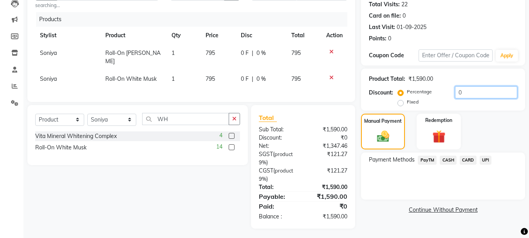
click at [472, 89] on input "0" at bounding box center [486, 92] width 62 height 12
click at [407, 102] on label "Fixed" at bounding box center [413, 101] width 12 height 7
click at [401, 102] on input "Fixed" at bounding box center [401, 101] width 5 height 5
radio input "true"
click at [475, 94] on input "number" at bounding box center [486, 92] width 62 height 12
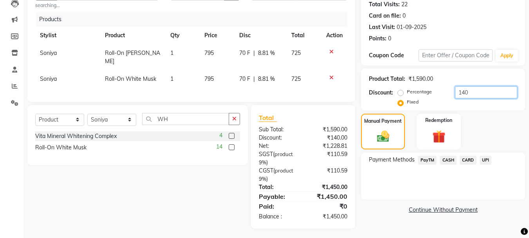
type input "140"
click at [426, 162] on span "PayTM" at bounding box center [427, 159] width 19 height 9
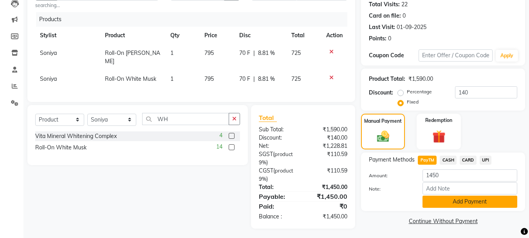
click at [462, 202] on button "Add Payment" at bounding box center [469, 201] width 95 height 12
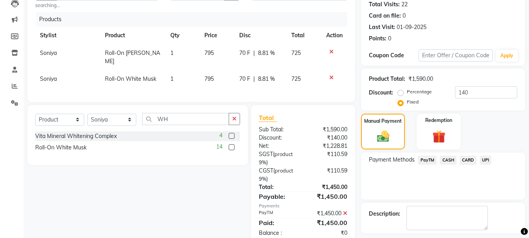
scroll to position [121, 0]
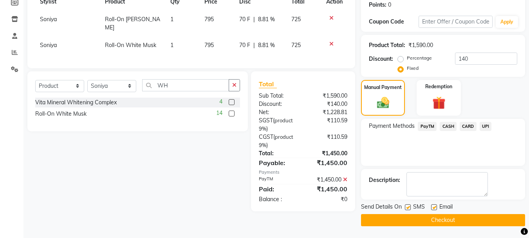
click at [449, 220] on button "Checkout" at bounding box center [443, 220] width 164 height 12
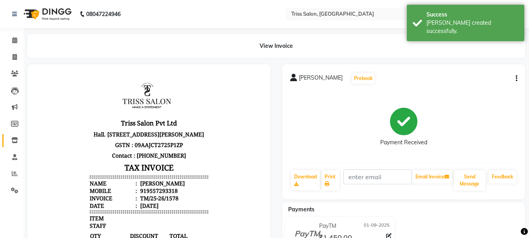
click at [16, 136] on span at bounding box center [15, 140] width 14 height 9
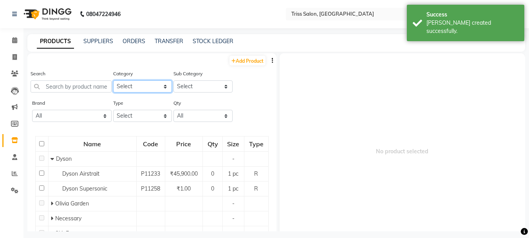
click at [131, 81] on select "Select PH Keune GK Moroccan Oil 3TenX K18 Schwarzkopf Mintree Kanpeki Thalgo Ot…" at bounding box center [142, 86] width 59 height 12
select select "367301000"
click at [113, 80] on select "Select PH Keune GK Moroccan Oil 3TenX K18 Schwarzkopf Mintree Kanpeki Thalgo Ot…" at bounding box center [142, 86] width 59 height 12
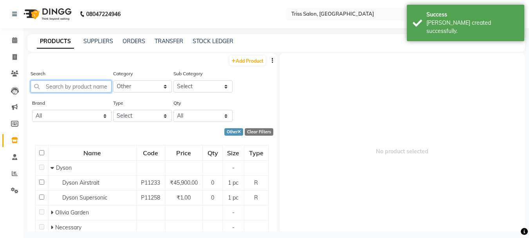
click at [58, 84] on input "text" at bounding box center [71, 86] width 81 height 12
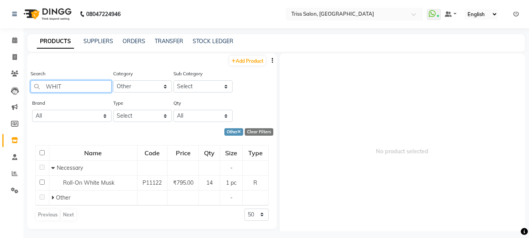
click at [80, 86] on input "WHIT" at bounding box center [71, 86] width 81 height 12
type input "W"
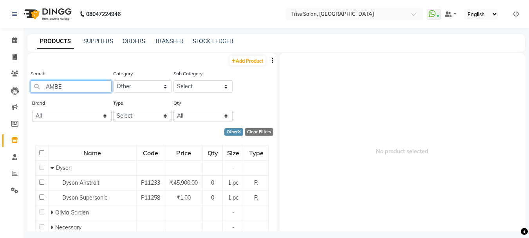
type input "AMBER"
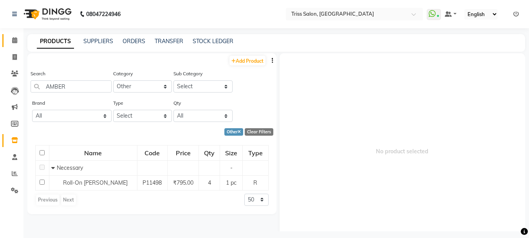
click at [13, 35] on link "Calendar" at bounding box center [11, 40] width 19 height 13
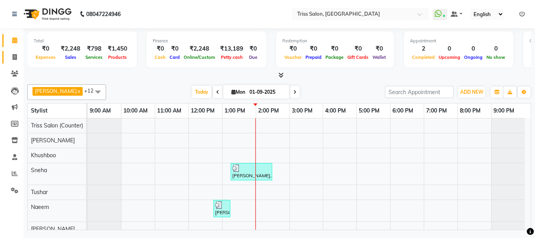
click at [13, 56] on icon at bounding box center [15, 57] width 4 height 6
select select "service"
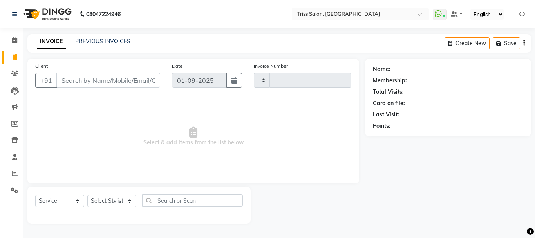
type input "1579"
select select "4304"
click at [130, 202] on select "Select Stylist" at bounding box center [111, 201] width 49 height 12
click at [125, 215] on div at bounding box center [139, 214] width 208 height 3
click at [129, 197] on select "Select Stylist Bhim Ram [PERSON_NAME] [PERSON_NAME] (Pooja) [PERSON_NAME] [PERS…" at bounding box center [111, 201] width 49 height 12
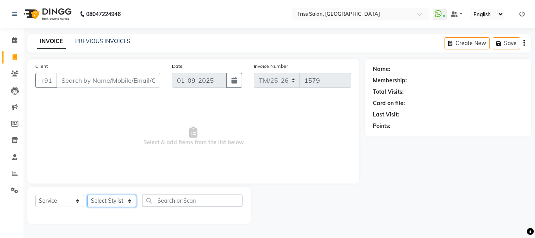
select select "44064"
click at [87, 195] on select "Select Stylist Bhim Ram [PERSON_NAME] [PERSON_NAME] (Pooja) [PERSON_NAME] [PERS…" at bounding box center [111, 201] width 49 height 12
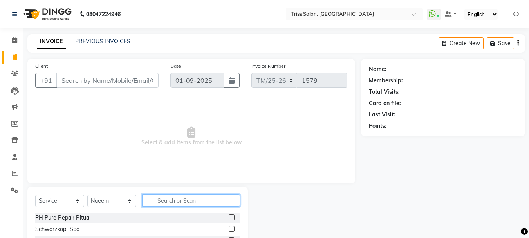
click at [176, 198] on input "text" at bounding box center [191, 200] width 98 height 12
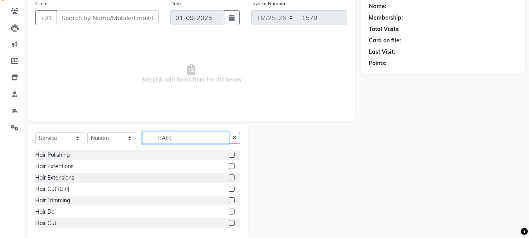
scroll to position [76, 0]
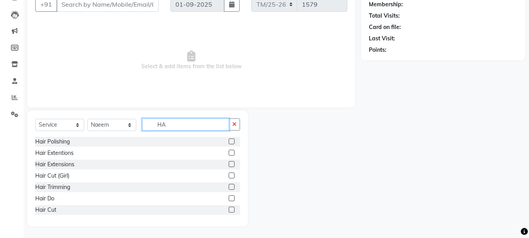
type input "H"
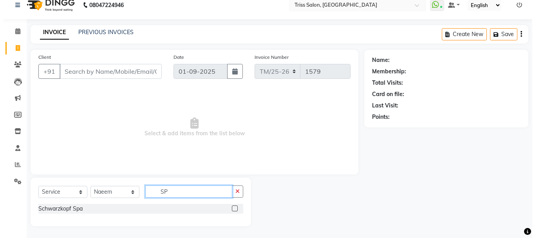
scroll to position [9, 0]
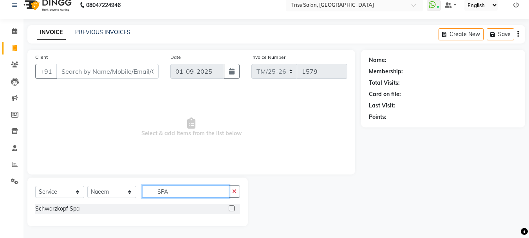
type input "SPA"
click at [233, 208] on label at bounding box center [232, 208] width 6 height 6
click at [233, 208] on input "checkbox" at bounding box center [231, 208] width 5 height 5
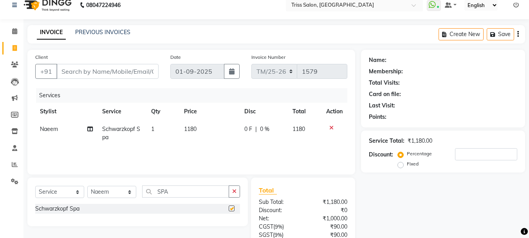
checkbox input "false"
click at [200, 132] on td "1180" at bounding box center [209, 133] width 60 height 26
select select "44064"
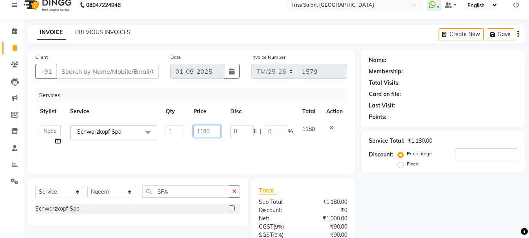
click at [215, 131] on input "1180" at bounding box center [206, 131] width 27 height 12
type input "1"
type input "2000"
click at [145, 68] on input "Client" at bounding box center [107, 71] width 102 height 15
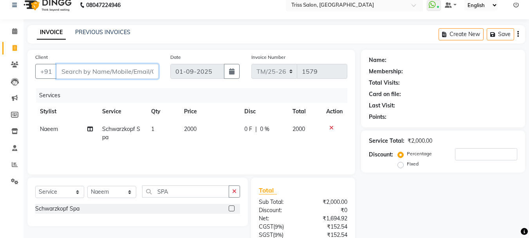
type input "9"
type input "0"
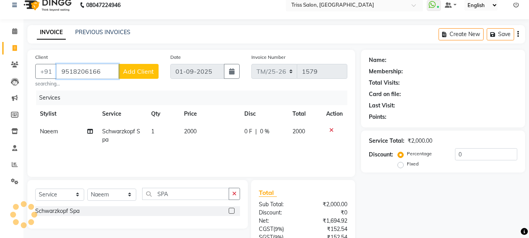
type input "9518206166"
click at [139, 70] on span "Add Client" at bounding box center [138, 71] width 31 height 8
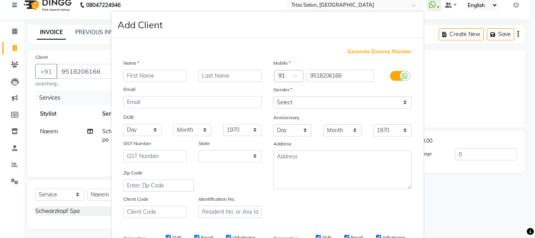
select select "38"
click at [150, 76] on input "text" at bounding box center [154, 76] width 63 height 12
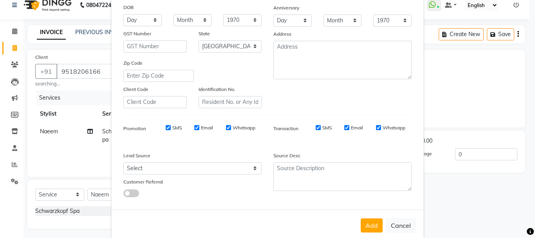
scroll to position [74, 0]
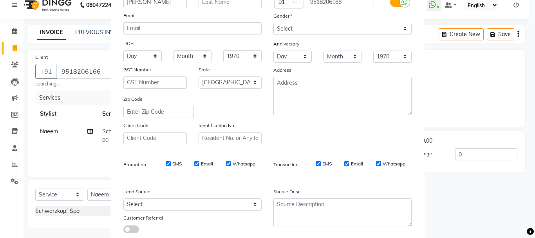
type input "NONA"
click at [319, 27] on select "Select Male Female Other Prefer Not To Say" at bounding box center [342, 29] width 138 height 12
select select "female"
click at [273, 23] on select "Select Male Female Other Prefer Not To Say" at bounding box center [342, 29] width 138 height 12
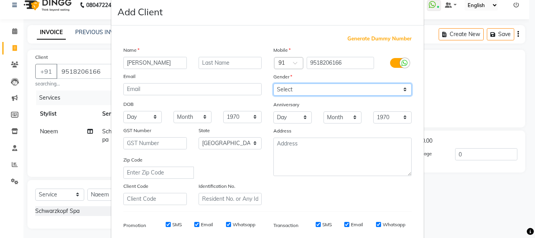
scroll to position [0, 0]
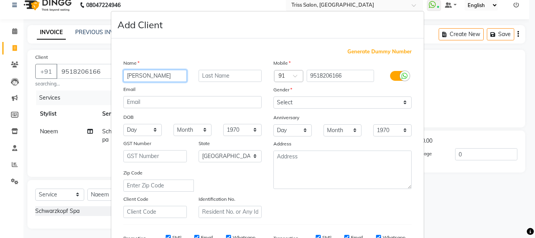
click at [159, 76] on input "NONA" at bounding box center [154, 76] width 63 height 12
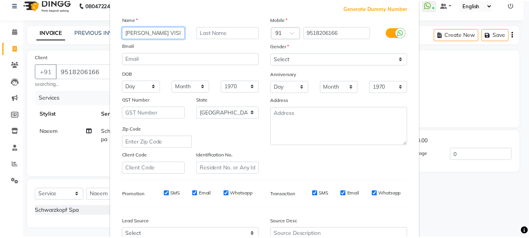
scroll to position [124, 0]
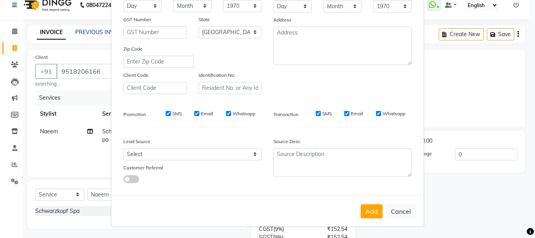
type input "NONA VISITOR"
click at [374, 214] on button "Add" at bounding box center [372, 211] width 22 height 14
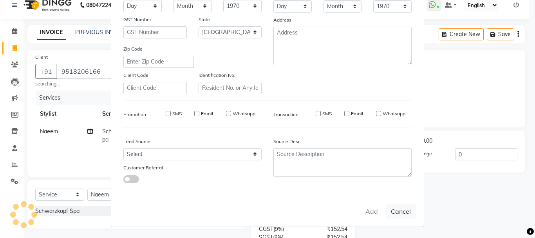
select select
select select "null"
select select
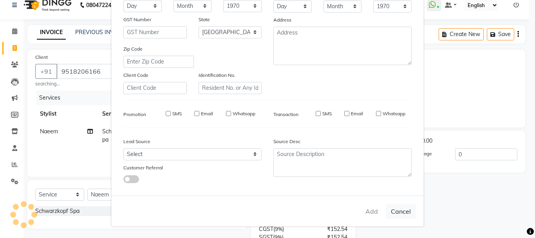
select select
checkbox input "false"
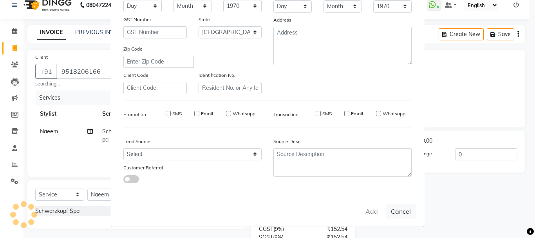
checkbox input "false"
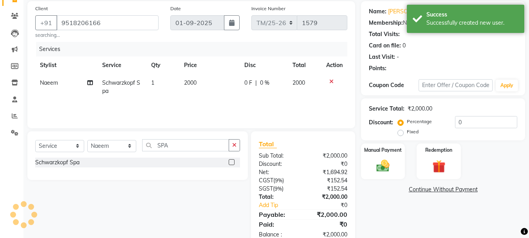
scroll to position [78, 0]
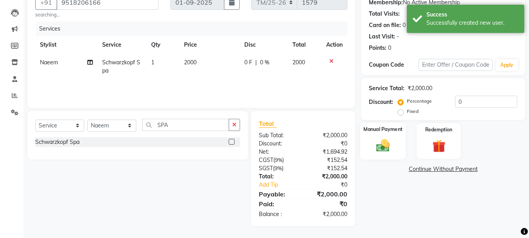
click at [394, 152] on div "Manual Payment" at bounding box center [383, 140] width 46 height 37
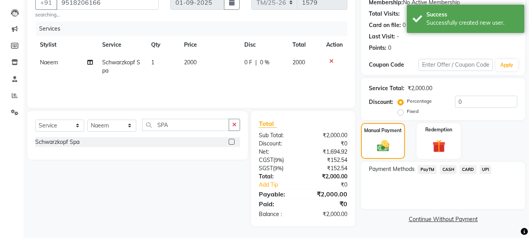
click at [430, 171] on span "PayTM" at bounding box center [427, 169] width 19 height 9
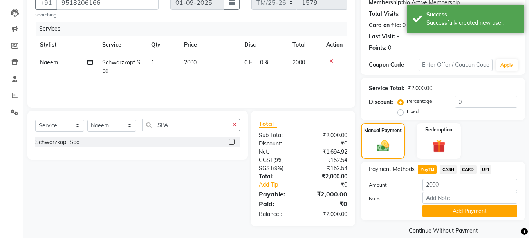
scroll to position [88, 0]
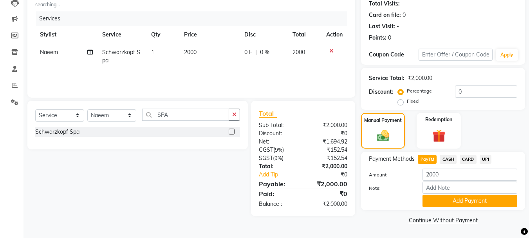
click at [489, 159] on span "UPI" at bounding box center [486, 159] width 12 height 9
click at [482, 203] on button "Add Payment" at bounding box center [469, 201] width 95 height 12
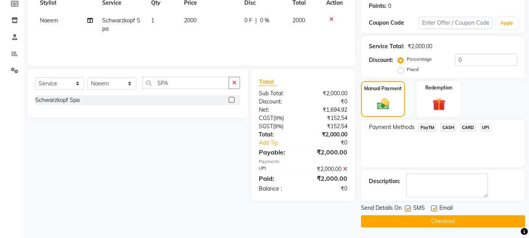
scroll to position [121, 0]
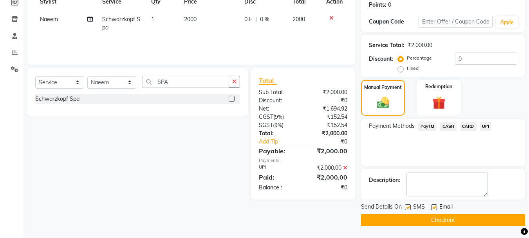
click at [483, 218] on button "Checkout" at bounding box center [443, 220] width 164 height 12
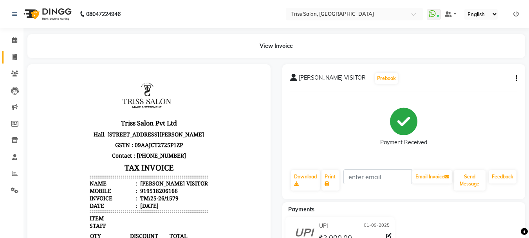
click at [13, 57] on icon at bounding box center [15, 57] width 4 height 6
select select "service"
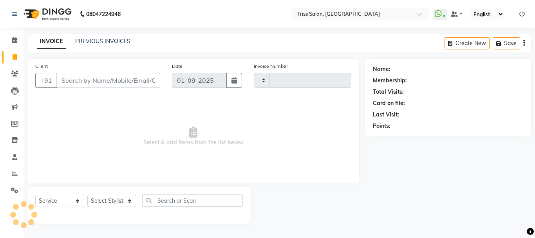
type input "1580"
select select "4304"
click at [15, 41] on icon at bounding box center [14, 40] width 5 height 6
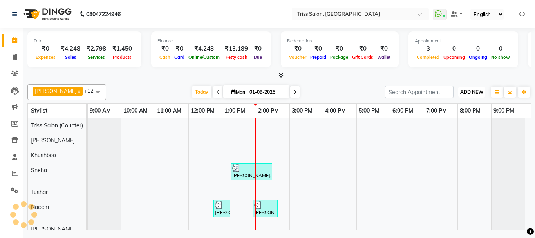
click at [475, 92] on span "ADD NEW" at bounding box center [471, 92] width 23 height 6
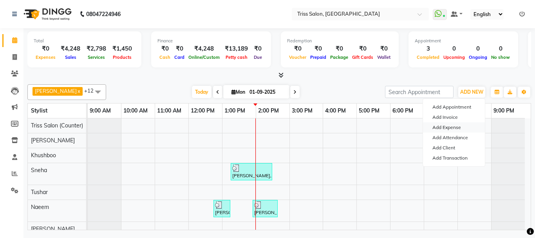
click at [459, 128] on link "Add Expense" at bounding box center [454, 127] width 62 height 10
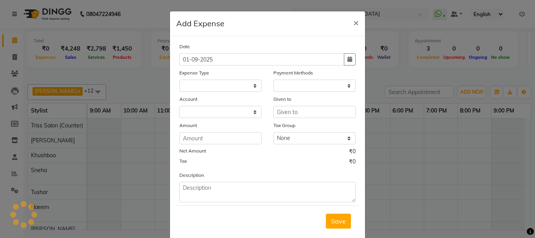
select select
select select "1"
select select "2476"
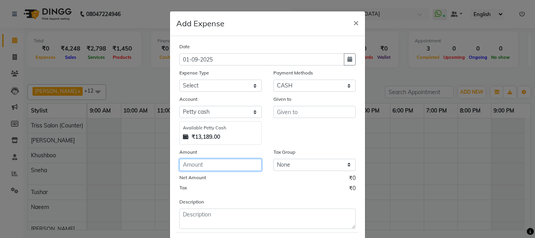
click at [233, 167] on input "number" at bounding box center [220, 165] width 82 height 12
type input "180"
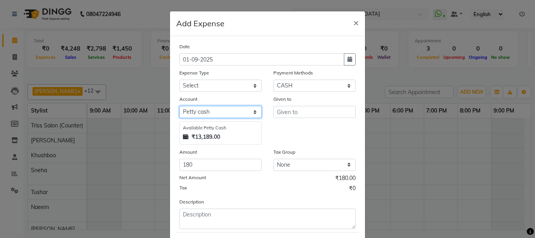
click at [242, 108] on select "Select Petty cash" at bounding box center [220, 112] width 82 height 12
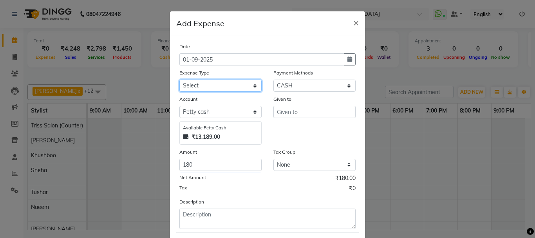
click at [227, 85] on select "Select Bank Deposit Cash Handover CLIENT TIP TO STAFF Client Welfare Conveyance…" at bounding box center [220, 85] width 82 height 12
select select "1120"
click at [179, 79] on select "Select Bank Deposit Cash Handover CLIENT TIP TO STAFF Client Welfare Conveyance…" at bounding box center [220, 85] width 82 height 12
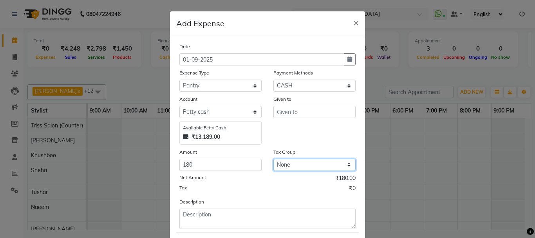
click at [291, 163] on select "None GST WRONG WRONG" at bounding box center [314, 165] width 82 height 12
click at [292, 138] on div "Given to" at bounding box center [314, 120] width 94 height 50
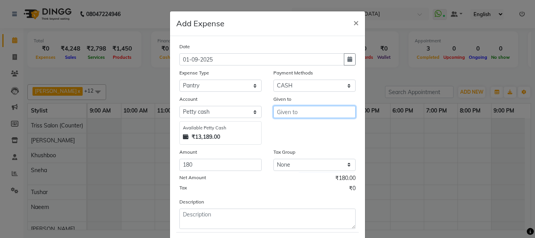
click at [299, 111] on input "text" at bounding box center [314, 112] width 82 height 12
click at [307, 111] on input "text" at bounding box center [314, 112] width 82 height 12
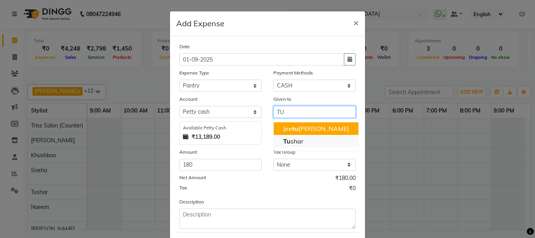
click at [307, 140] on button "Tu shar" at bounding box center [316, 141] width 85 height 13
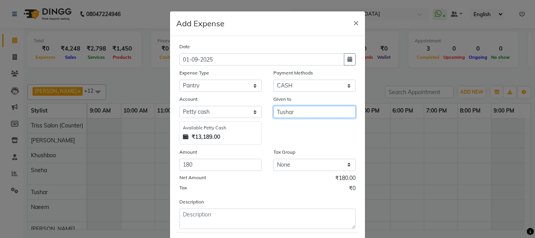
scroll to position [43, 0]
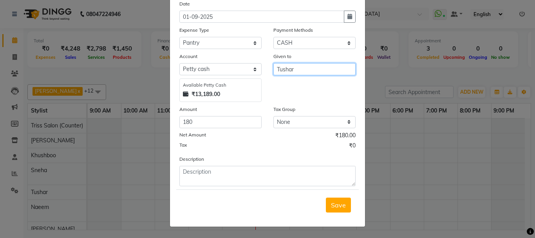
type input "Tushar"
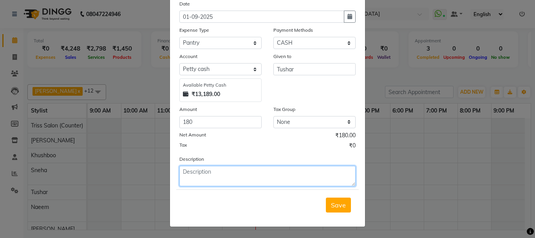
click at [218, 174] on textarea at bounding box center [267, 176] width 176 height 20
type textarea "MILK,GINGER"
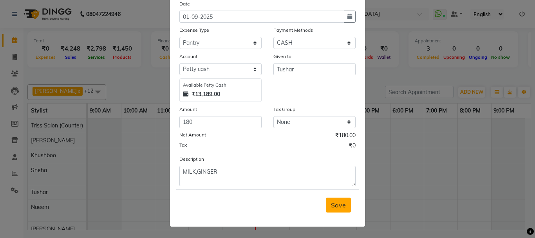
click at [339, 203] on span "Save" at bounding box center [338, 205] width 15 height 8
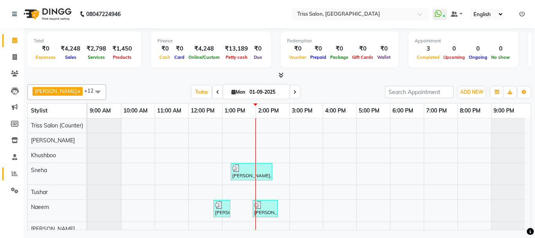
click at [13, 175] on icon at bounding box center [15, 173] width 6 height 6
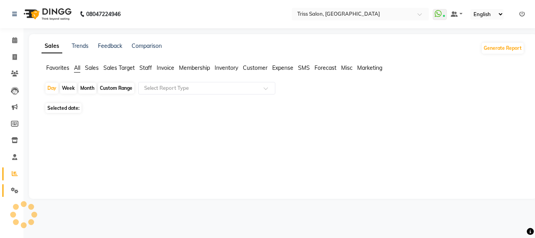
click at [14, 194] on span at bounding box center [15, 190] width 14 height 9
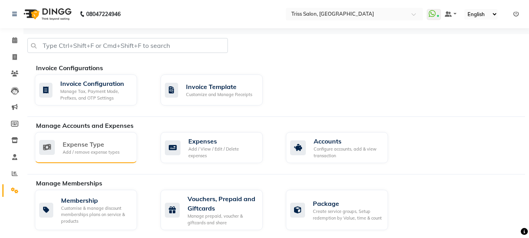
click at [122, 155] on div "Expense Type Add / remove expense types" at bounding box center [85, 147] width 92 height 16
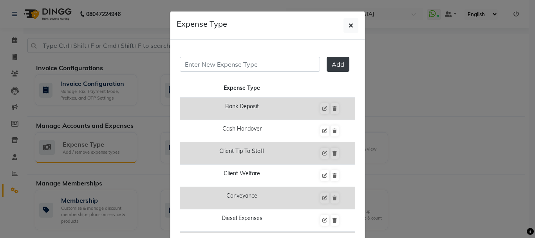
click at [350, 25] on icon "button" at bounding box center [350, 25] width 5 height 6
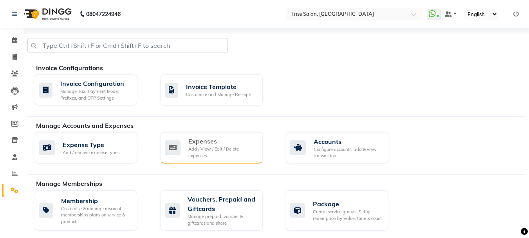
click at [239, 147] on div "Add / View / Edit / Delete expenses" at bounding box center [222, 152] width 68 height 13
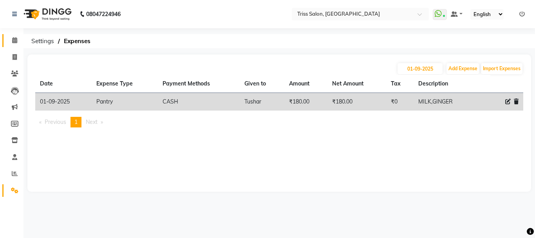
click at [14, 40] on icon at bounding box center [14, 40] width 5 height 6
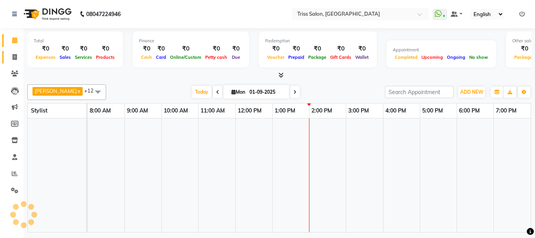
click at [16, 59] on icon at bounding box center [15, 57] width 4 height 6
select select "service"
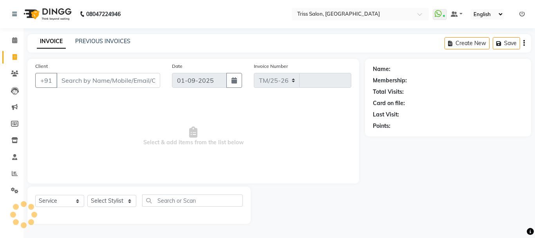
select select "4304"
type input "1580"
